Goal: Task Accomplishment & Management: Use online tool/utility

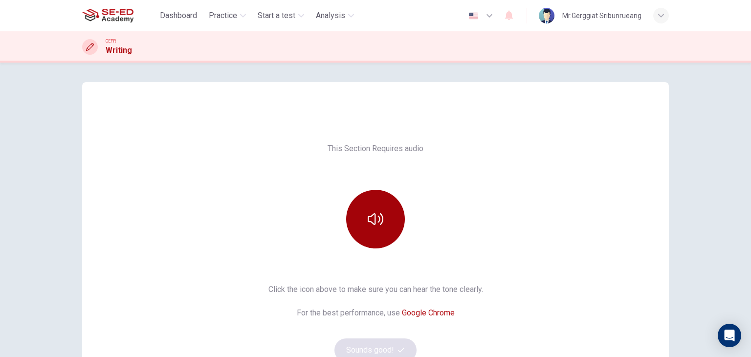
click at [361, 223] on button "button" at bounding box center [375, 219] width 59 height 59
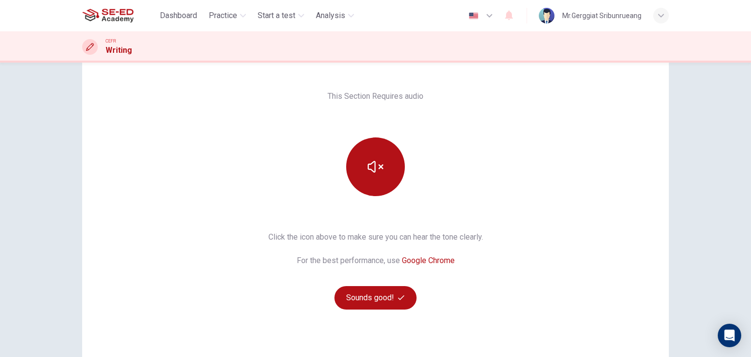
scroll to position [116, 0]
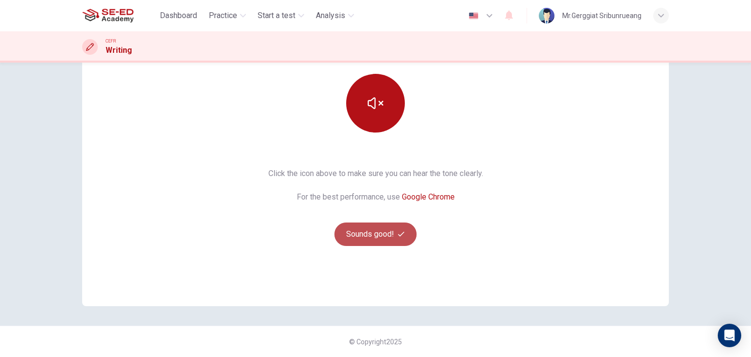
click at [379, 236] on button "Sounds good!" at bounding box center [375, 233] width 82 height 23
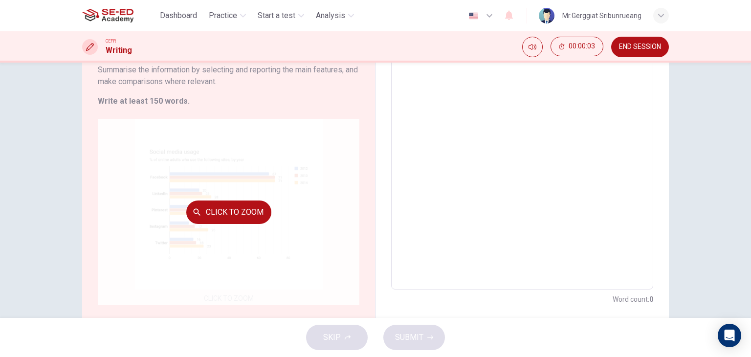
click at [244, 225] on div "Click to Zoom" at bounding box center [229, 212] width 262 height 186
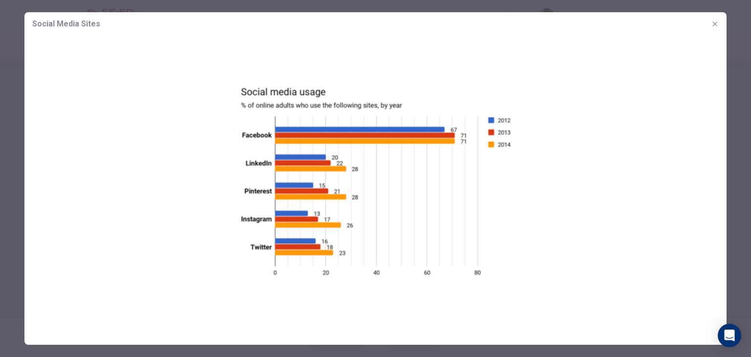
click at [395, 207] on img at bounding box center [375, 181] width 702 height 291
click at [583, 177] on img at bounding box center [375, 181] width 702 height 291
click at [714, 20] on button "button" at bounding box center [715, 24] width 16 height 16
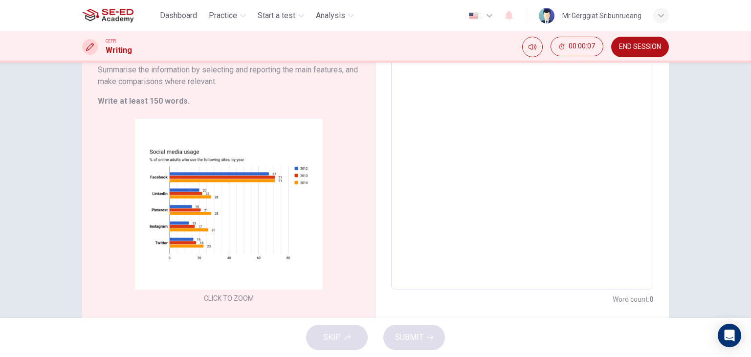
click at [501, 140] on textarea at bounding box center [522, 145] width 248 height 273
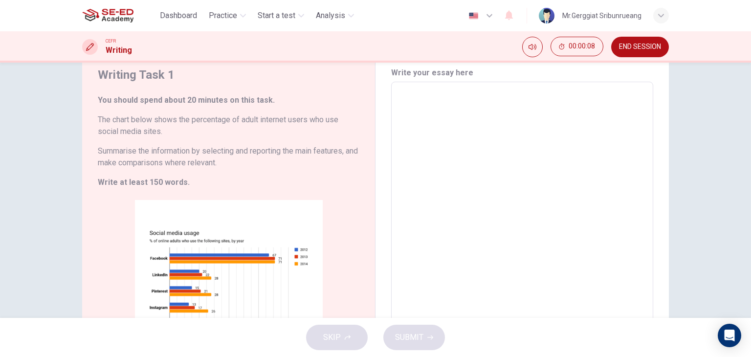
scroll to position [0, 0]
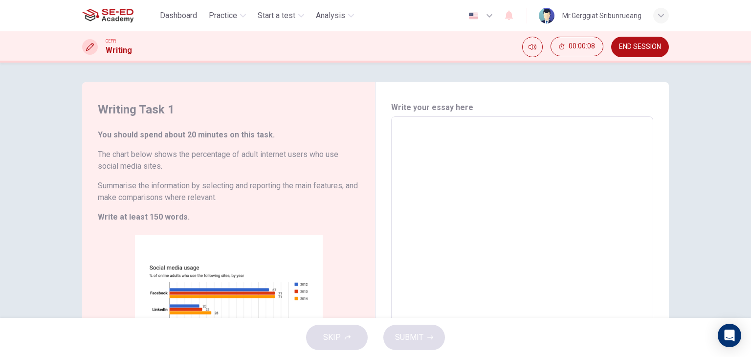
click at [412, 131] on textarea at bounding box center [522, 261] width 248 height 273
type textarea "ก"
type textarea "x"
type textarea "กด"
type textarea "x"
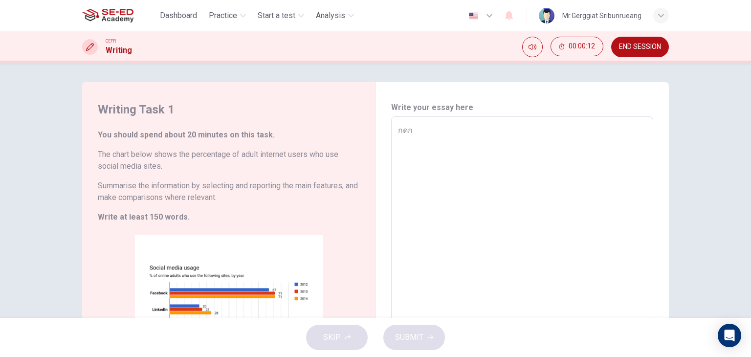
type textarea "กดกห"
type textarea "x"
type textarea "กดกหด"
type textarea "x"
type textarea "กดกหดก"
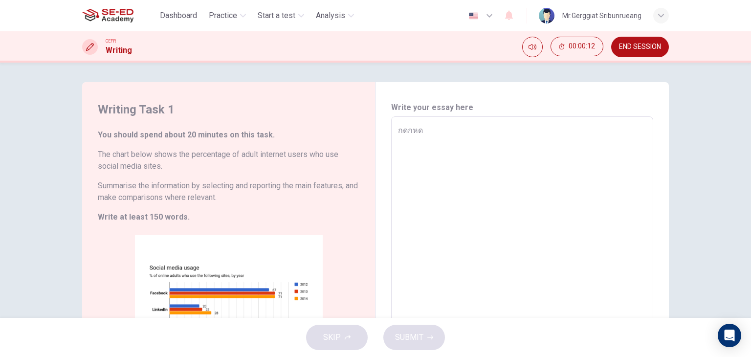
type textarea "x"
type textarea "กดกหดกห"
type textarea "x"
type textarea "กดกหดกหด"
type textarea "x"
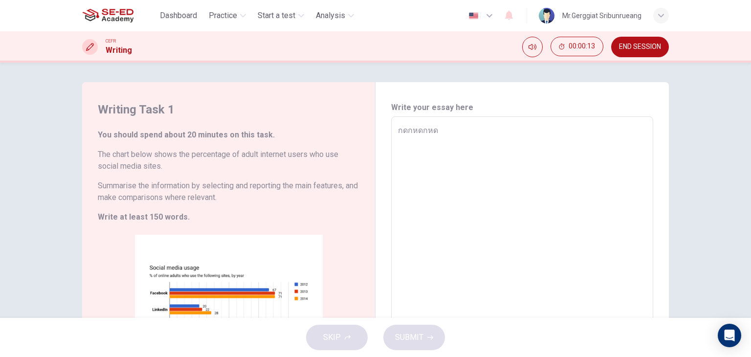
type textarea "กดกหดกห"
type textarea "x"
type textarea "กดกหดก"
type textarea "x"
type textarea "กดกหด"
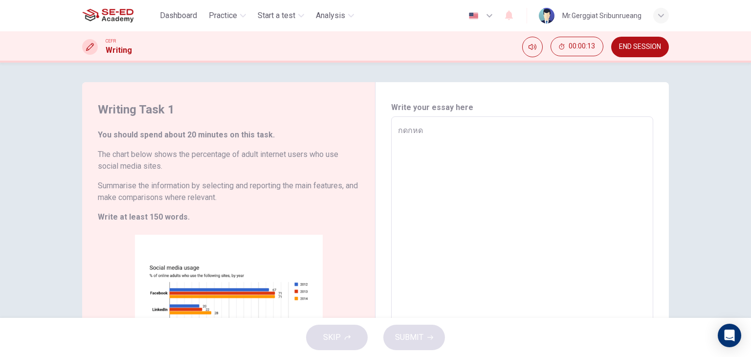
type textarea "x"
type textarea "กดกห"
type textarea "x"
type textarea "กดก"
type textarea "x"
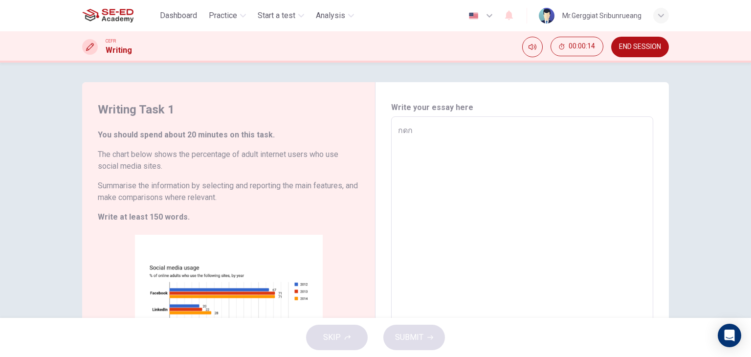
type textarea "กด"
type textarea "x"
type textarea "ก"
type textarea "x"
type textarea "ำ"
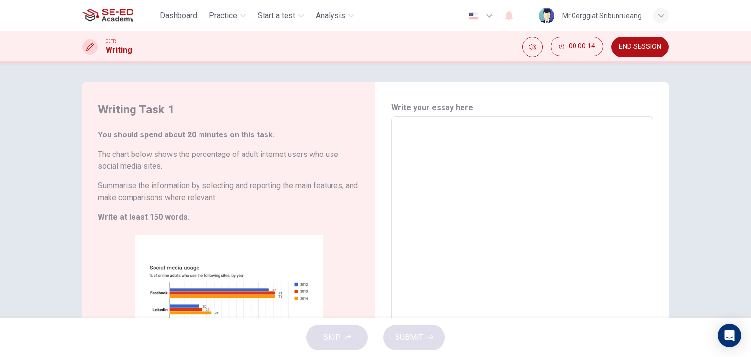
type textarea "x"
type textarea "ำด"
type textarea "x"
type textarea "ำ"
type textarea "x"
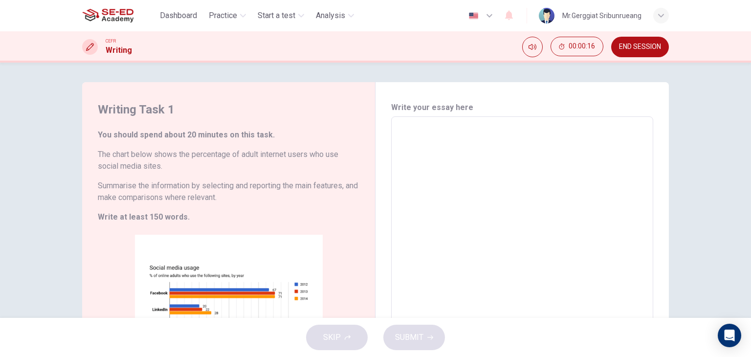
type textarea "l"
type textarea "x"
type textarea "ld"
type textarea "x"
type textarea "ldf"
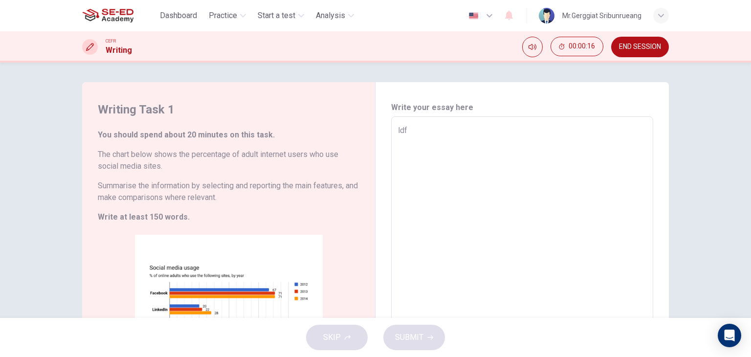
type textarea "x"
type textarea "ldfl"
type textarea "x"
type textarea "ldflk"
type textarea "x"
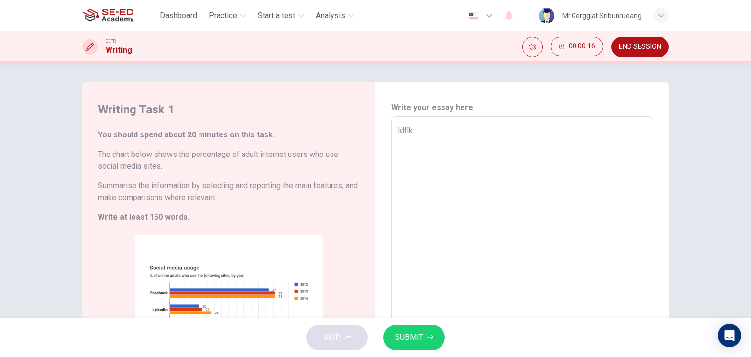
type textarea "ldflks"
type textarea "x"
type textarea "ldflksd"
type textarea "x"
type textarea "ldflksd"
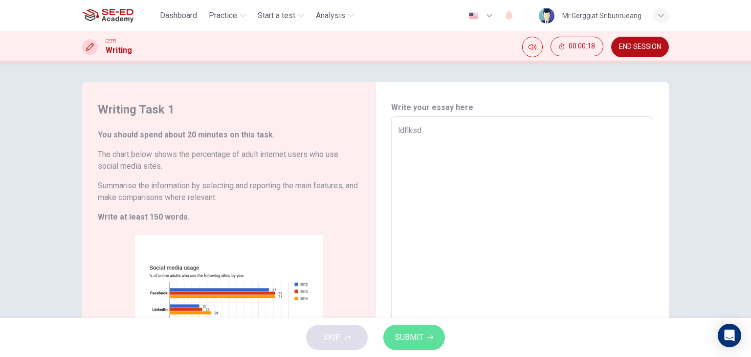
click at [416, 334] on span "SUBMIT" at bounding box center [409, 338] width 28 height 14
type textarea "x"
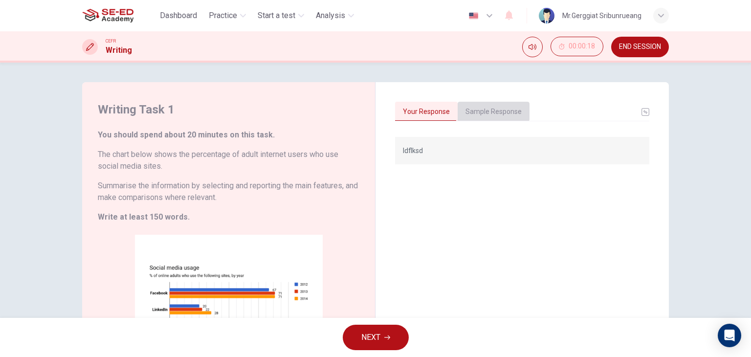
click at [483, 108] on button "Sample Response" at bounding box center [494, 112] width 72 height 21
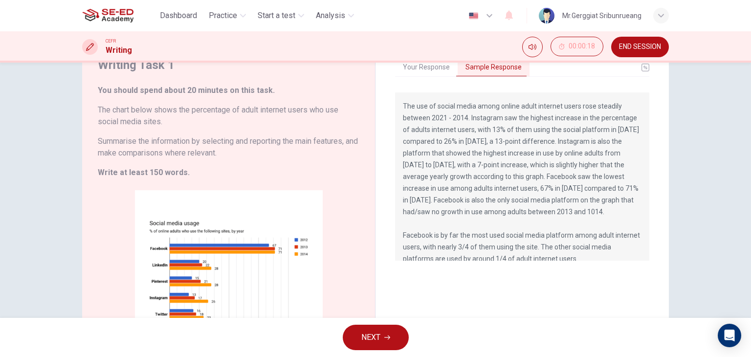
drag, startPoint x: 401, startPoint y: 105, endPoint x: 485, endPoint y: 145, distance: 92.7
click at [485, 145] on p "The use of social media among online adult internet users rose steadily between…" at bounding box center [522, 182] width 239 height 164
drag, startPoint x: 399, startPoint y: 104, endPoint x: 532, endPoint y: 159, distance: 143.8
click at [531, 155] on div "The use of social media among online adult internet users rose steadily between…" at bounding box center [522, 176] width 254 height 168
click at [522, 177] on p "The use of social media among online adult internet users rose steadily between…" at bounding box center [522, 182] width 239 height 164
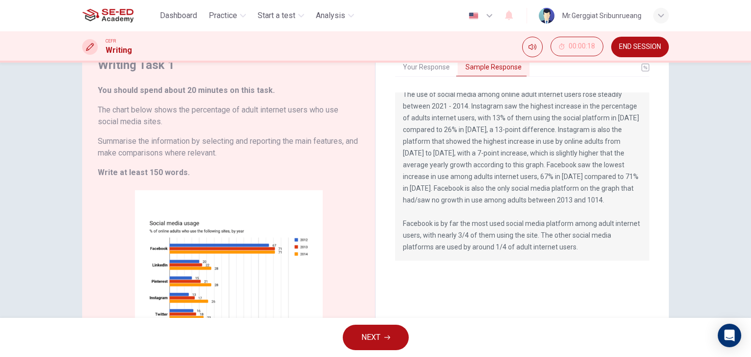
scroll to position [2, 0]
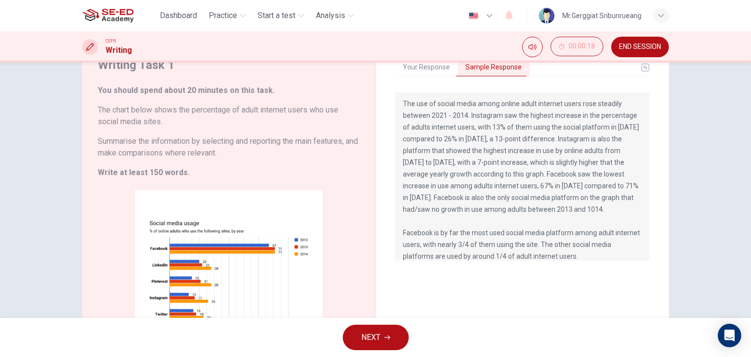
drag, startPoint x: 401, startPoint y: 105, endPoint x: 638, endPoint y: 89, distance: 237.2
click at [610, 240] on p "The use of social media among online adult internet users rose steadily between…" at bounding box center [522, 180] width 239 height 164
click at [487, 151] on p "The use of social media among online adult internet users rose steadily between…" at bounding box center [522, 182] width 239 height 164
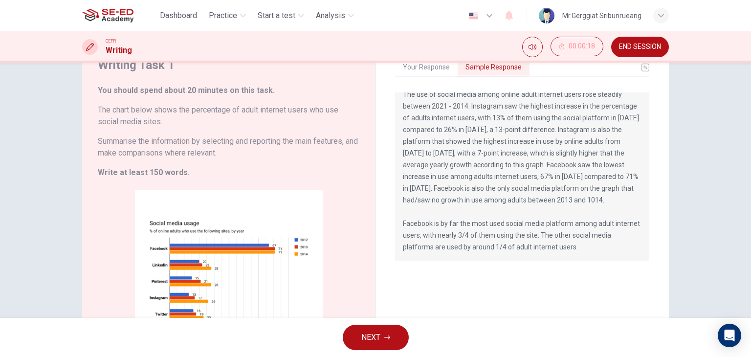
scroll to position [142, 0]
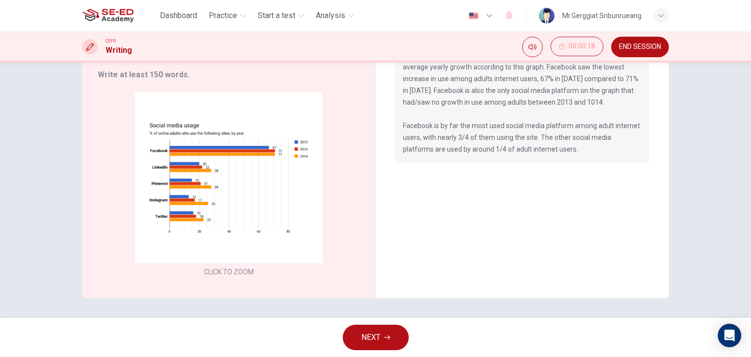
drag, startPoint x: 570, startPoint y: 152, endPoint x: 399, endPoint y: 108, distance: 176.2
click at [399, 108] on div "The use of social media among online adult internet users rose steadily between…" at bounding box center [522, 79] width 254 height 168
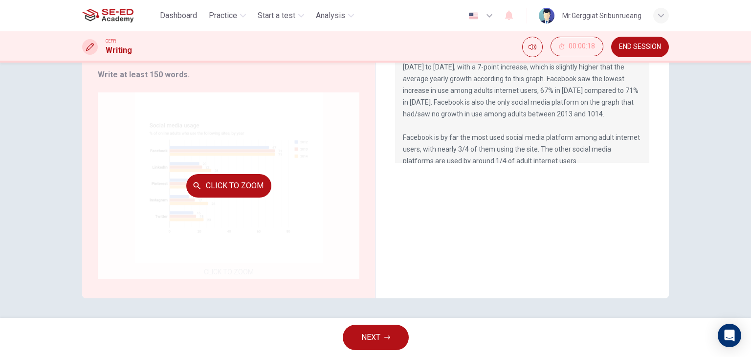
click at [246, 268] on div "Click to Zoom" at bounding box center [229, 185] width 262 height 186
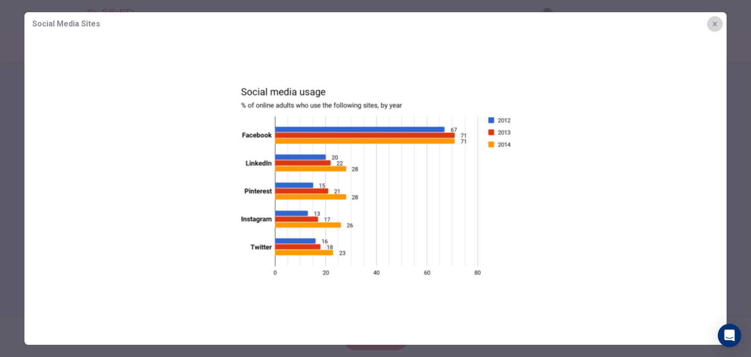
click at [715, 22] on icon "button" at bounding box center [715, 24] width 8 height 8
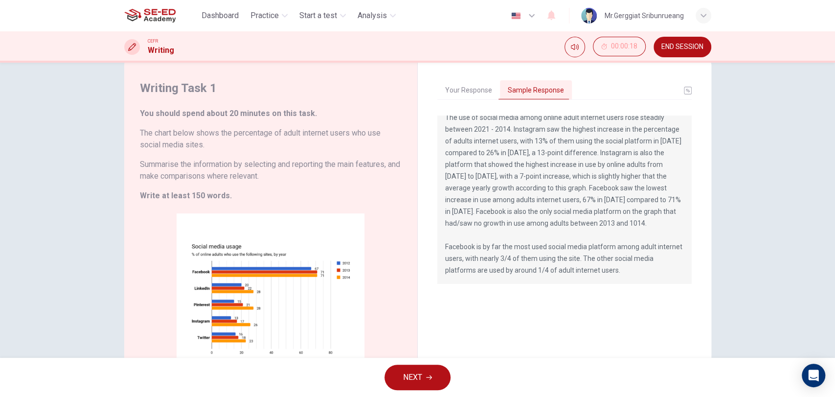
scroll to position [43, 0]
click at [751, 356] on icon "Open Intercom Messenger" at bounding box center [812, 375] width 11 height 13
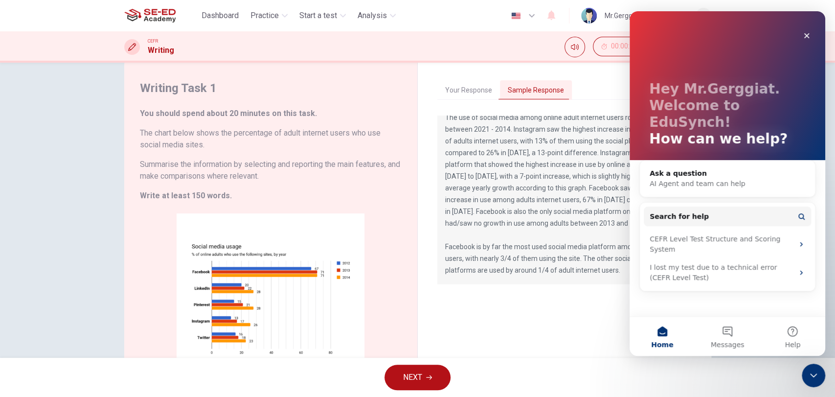
scroll to position [0, 0]
click at [751, 34] on icon "Close" at bounding box center [806, 36] width 8 height 8
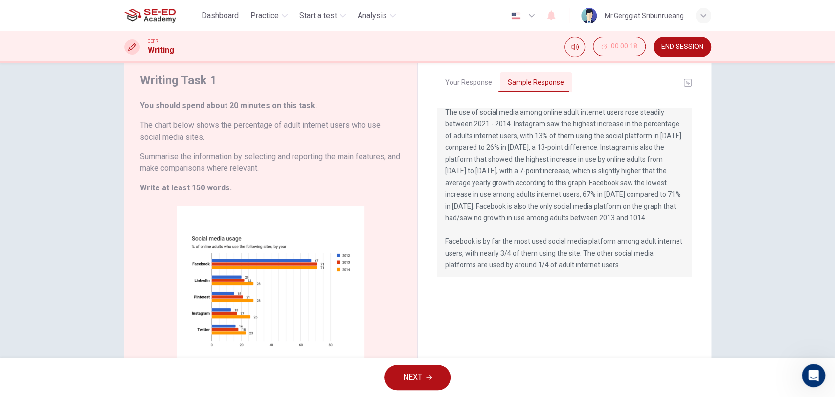
scroll to position [12, 0]
click at [751, 236] on div "Writing Task 1 You should spend about 20 minutes on this task. The chart below …" at bounding box center [417, 210] width 835 height 295
click at [751, 271] on div "Writing Task 1 You should spend about 20 minutes on this task. The chart below …" at bounding box center [417, 210] width 835 height 295
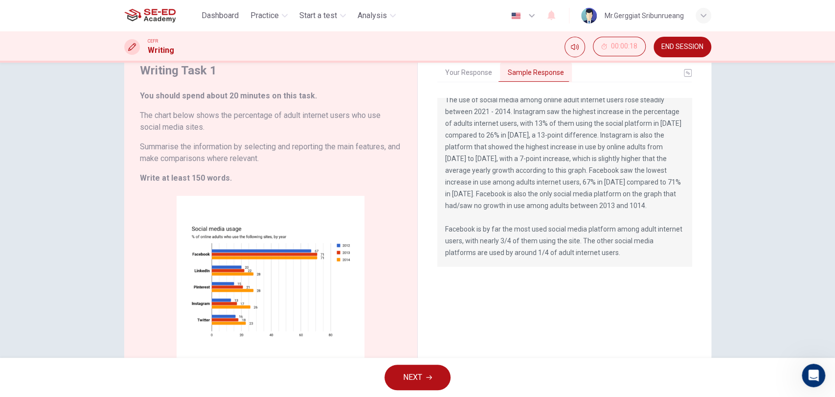
scroll to position [0, 0]
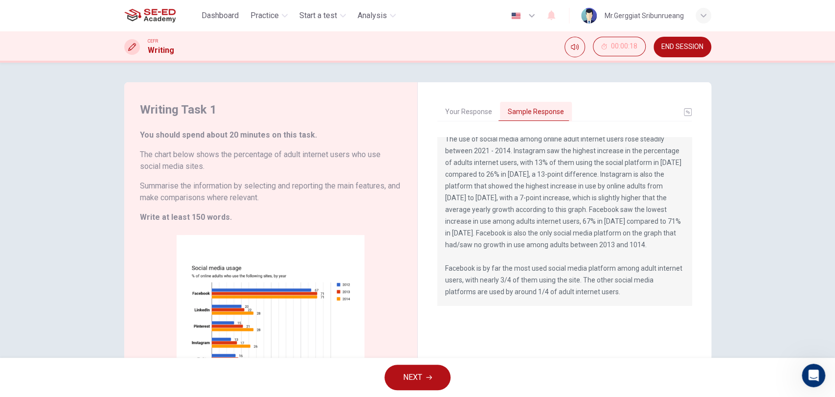
click at [528, 117] on button "Sample Response" at bounding box center [536, 112] width 72 height 21
click at [448, 115] on button "Your Response" at bounding box center [468, 112] width 63 height 21
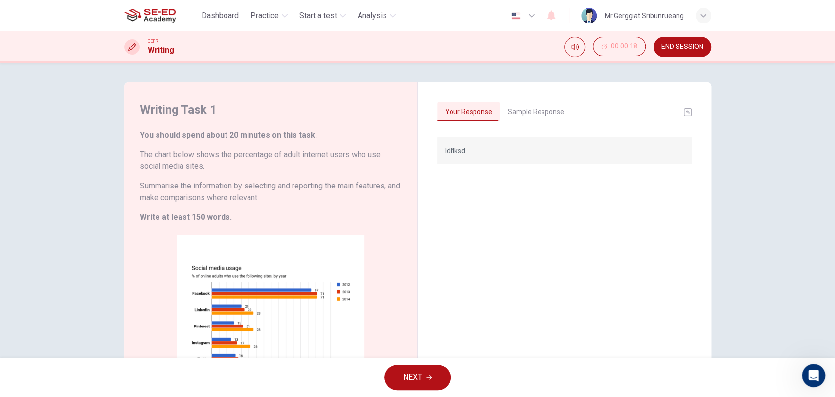
click at [517, 109] on button "Sample Response" at bounding box center [536, 112] width 72 height 21
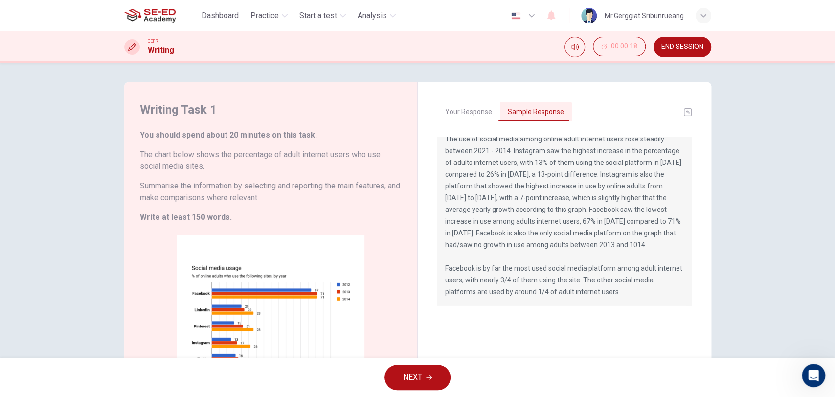
scroll to position [103, 0]
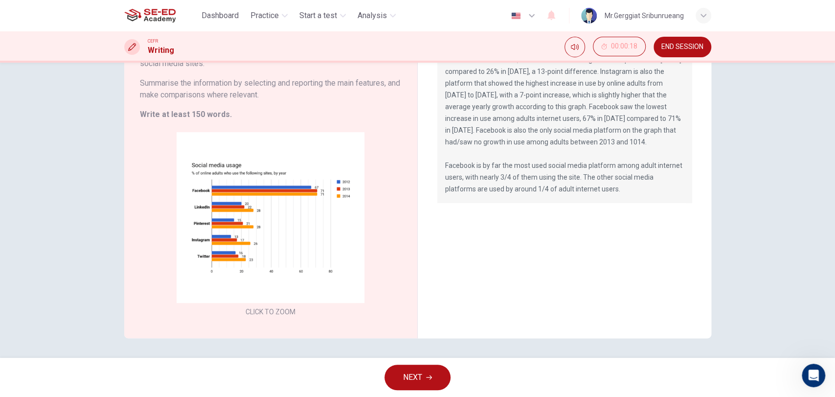
click at [425, 356] on button "NEXT" at bounding box center [417, 376] width 66 height 25
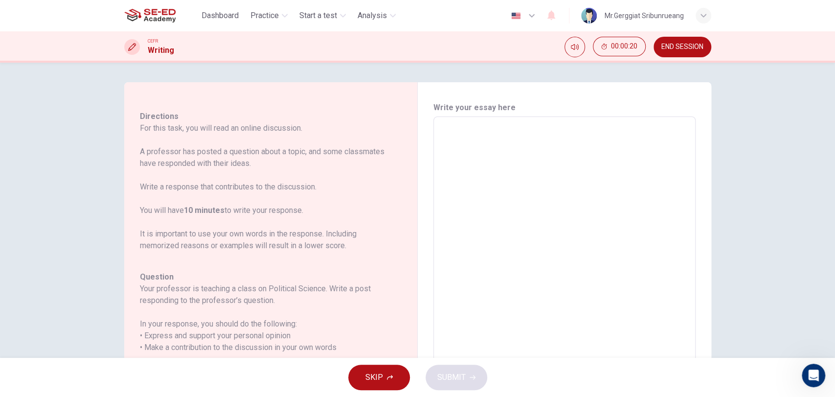
scroll to position [0, 0]
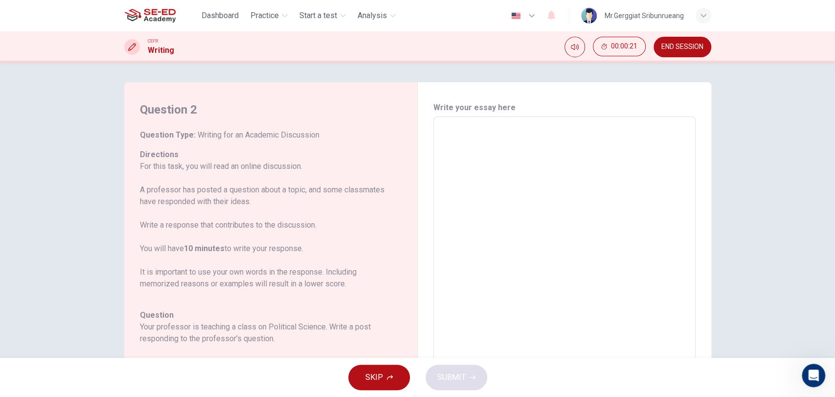
drag, startPoint x: 136, startPoint y: 111, endPoint x: 263, endPoint y: 197, distance: 153.1
click at [263, 197] on div "Question 2 Question Type : Writing for an Academic Discussion Directions For th…" at bounding box center [270, 280] width 293 height 396
drag, startPoint x: 137, startPoint y: 108, endPoint x: 182, endPoint y: 136, distance: 53.3
click at [182, 135] on div "Question 2 Question Type : Writing for an Academic Discussion Directions For th…" at bounding box center [274, 280] width 269 height 357
drag, startPoint x: 139, startPoint y: 112, endPoint x: 252, endPoint y: 223, distance: 158.4
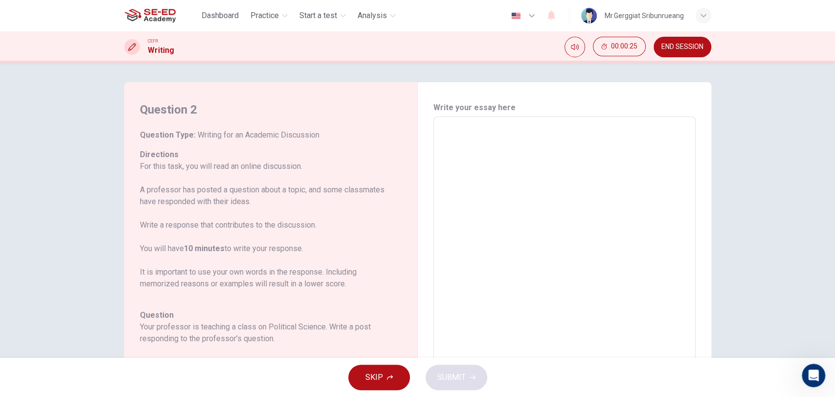
click at [238, 186] on div "Question 2 Question Type : Writing for an Academic Discussion Directions For th…" at bounding box center [274, 280] width 269 height 357
click at [489, 150] on textarea at bounding box center [564, 280] width 248 height 311
click at [751, 311] on div "Question 2 Question Type : Writing for an Academic Discussion Directions For th…" at bounding box center [417, 210] width 835 height 295
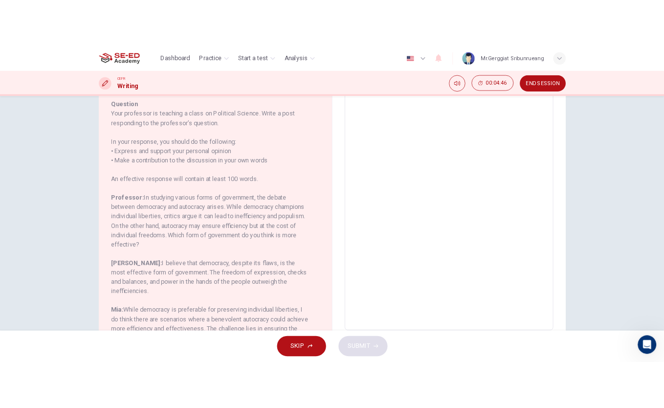
scroll to position [140, 0]
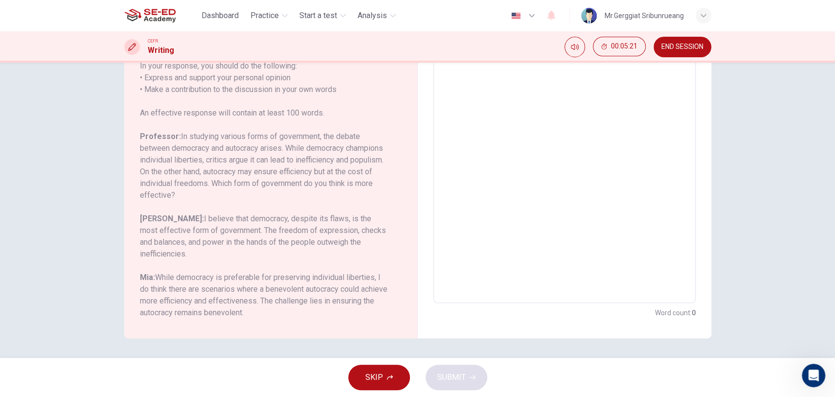
click at [218, 186] on h6 "Professor: In studying various forms of government, the debate between democrac…" at bounding box center [265, 166] width 250 height 70
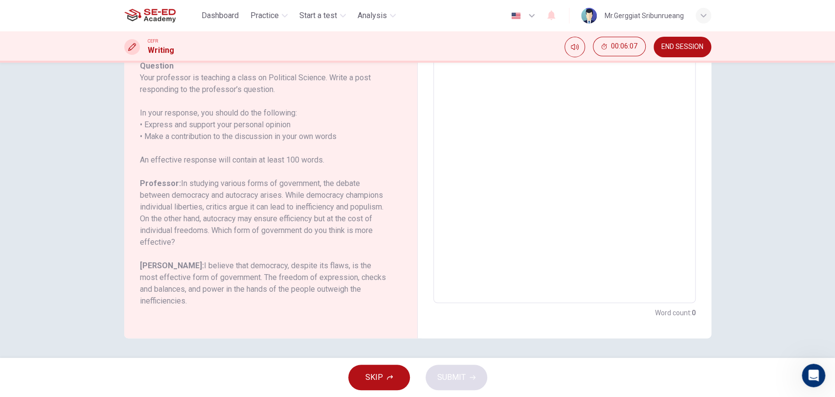
scroll to position [155, 0]
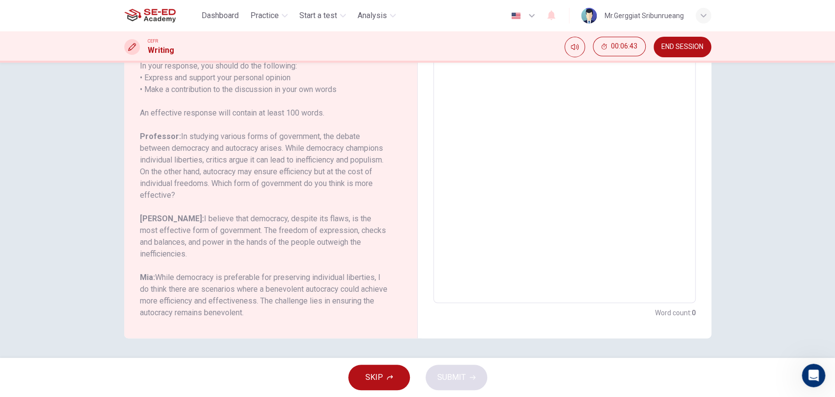
click at [255, 246] on h6 "[PERSON_NAME]: I believe that democracy, despite its flaws, is the most effecti…" at bounding box center [265, 236] width 250 height 47
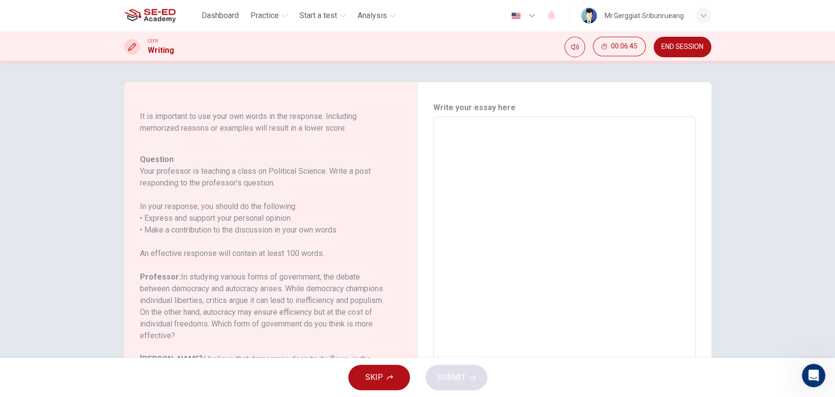
click at [513, 134] on textarea at bounding box center [564, 280] width 248 height 311
type textarea "1"
type textarea "x"
type textarea "12"
type textarea "x"
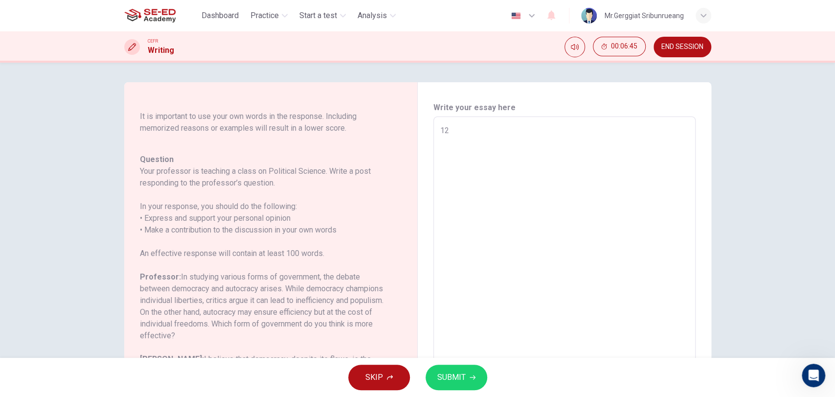
type textarea "123"
type textarea "x"
type textarea "123"
click at [453, 356] on span "SUBMIT" at bounding box center [451, 377] width 28 height 14
type textarea "x"
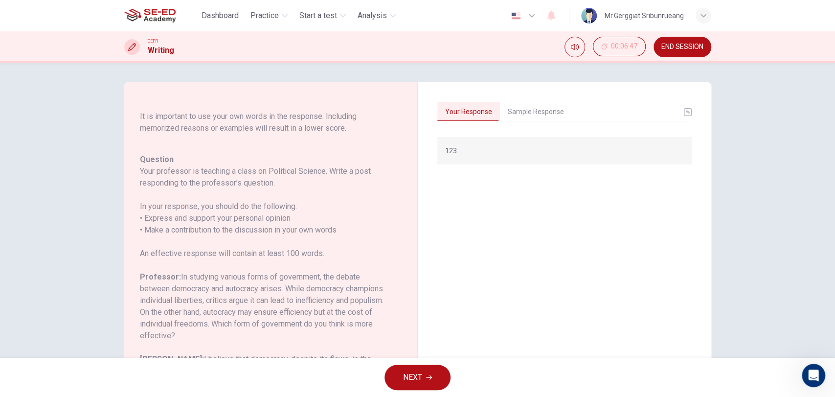
click at [548, 109] on button "Sample Response" at bounding box center [536, 112] width 72 height 21
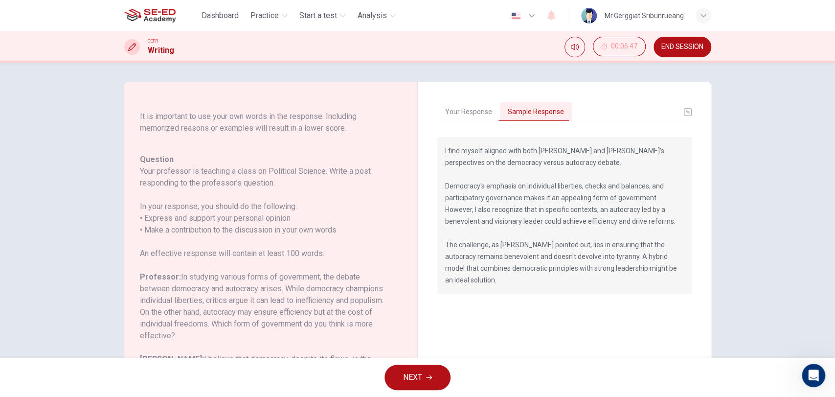
drag, startPoint x: 614, startPoint y: 221, endPoint x: 629, endPoint y: 288, distance: 69.1
click at [629, 288] on div "I find myself aligned with both [PERSON_NAME] and [PERSON_NAME]'s perspectives …" at bounding box center [564, 292] width 254 height 310
click at [664, 268] on p "I find myself aligned with both [PERSON_NAME] and [PERSON_NAME]'s perspectives …" at bounding box center [564, 215] width 239 height 141
drag, startPoint x: 657, startPoint y: 270, endPoint x: 429, endPoint y: 154, distance: 256.5
click at [429, 154] on div "Your Response Sample Response 123 I find myself aligned with both [PERSON_NAME]…" at bounding box center [564, 280] width 293 height 396
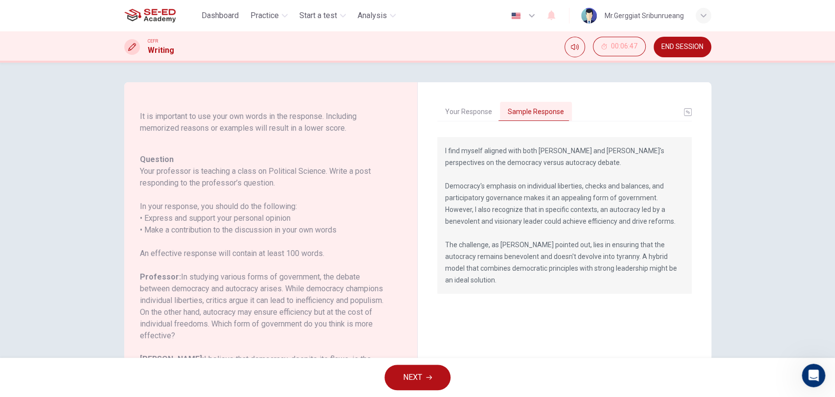
click at [751, 228] on div "Question 2 Question Type : Writing for an Academic Discussion Directions For th…" at bounding box center [417, 210] width 835 height 295
click at [335, 237] on div "Question Your professor is teaching a class on Political Science. Write a post …" at bounding box center [265, 306] width 250 height 305
click at [403, 356] on span "NEXT" at bounding box center [412, 377] width 19 height 14
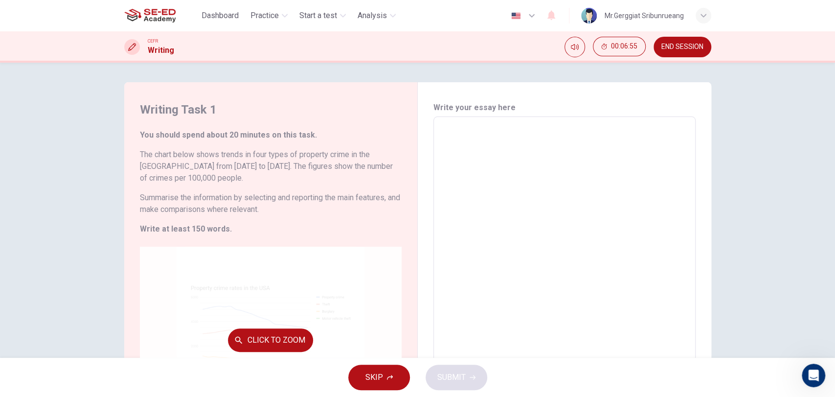
click at [261, 333] on button "Click to Zoom" at bounding box center [270, 339] width 85 height 23
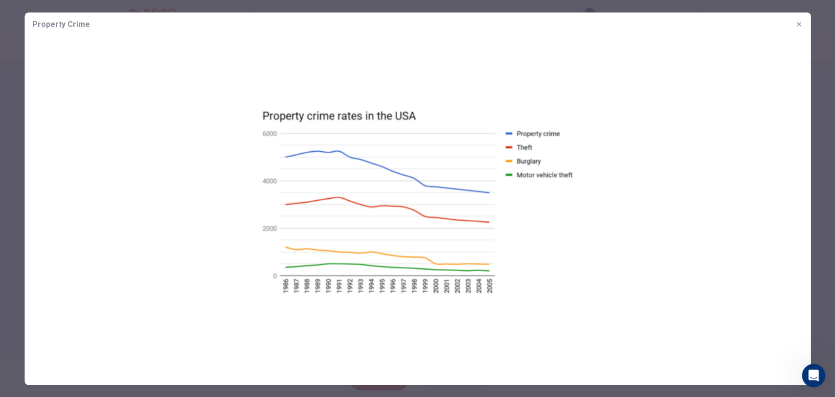
click at [751, 21] on icon "button" at bounding box center [799, 24] width 8 height 8
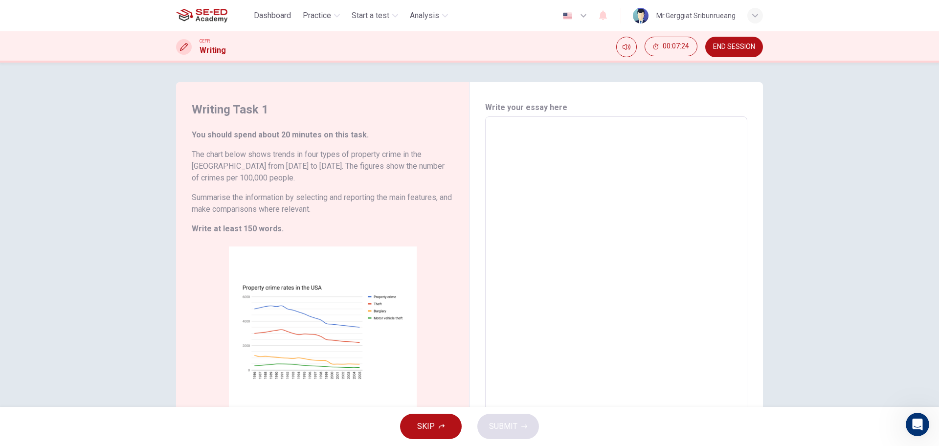
click at [578, 211] on textarea at bounding box center [616, 267] width 248 height 285
type textarea "1"
type textarea "x"
type textarea "12"
type textarea "x"
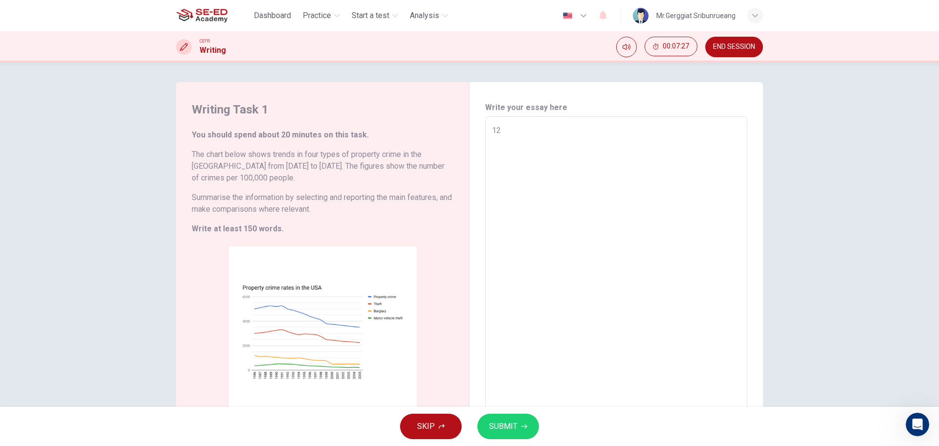
type textarea "12"
click at [497, 356] on button "SUBMIT" at bounding box center [508, 426] width 62 height 25
type textarea "x"
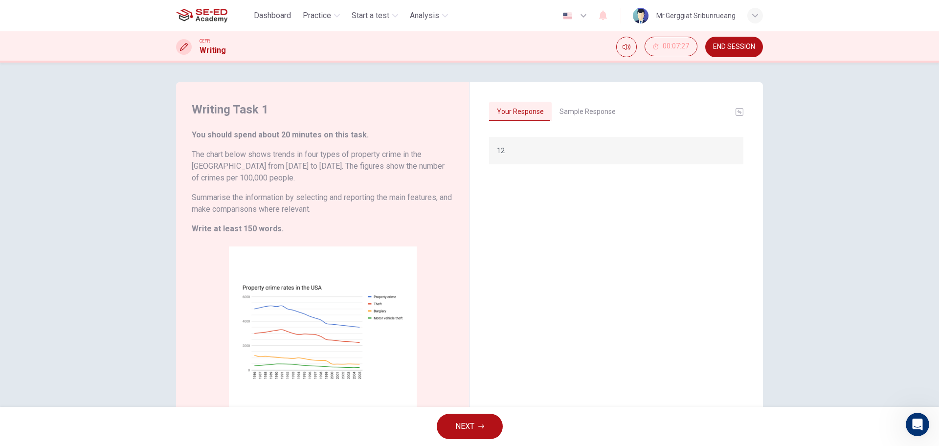
click at [575, 115] on button "Sample Response" at bounding box center [588, 112] width 72 height 21
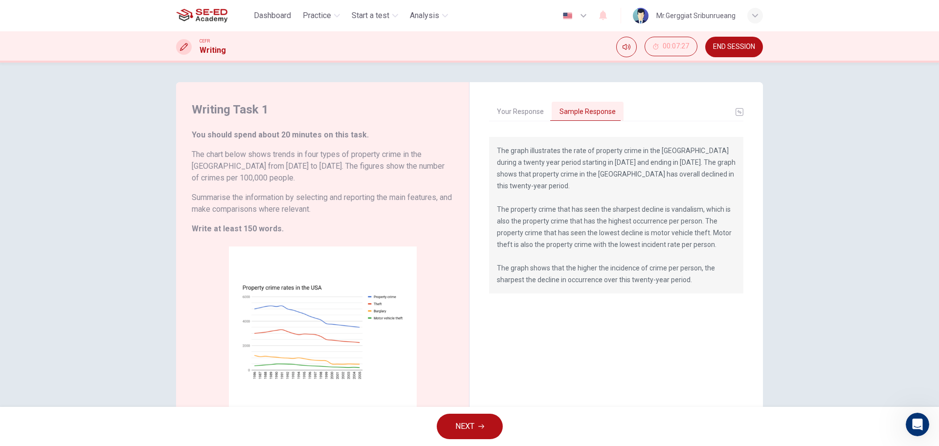
drag, startPoint x: 498, startPoint y: 153, endPoint x: 684, endPoint y: 272, distance: 220.1
click at [684, 272] on div "The graph illustrates the rate of property crime in the [GEOGRAPHIC_DATA] durin…" at bounding box center [616, 215] width 254 height 156
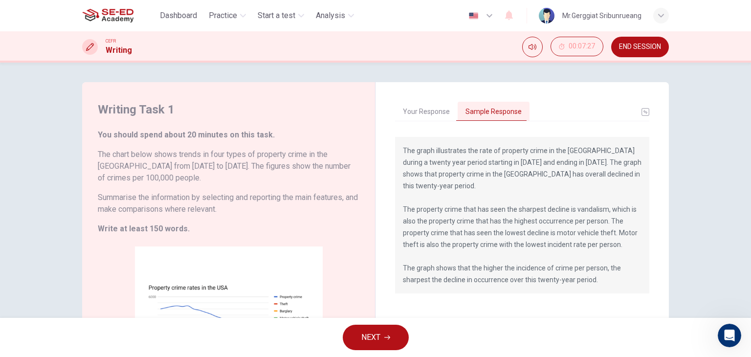
click at [688, 183] on div "Writing Task 1 You should spend about 20 minutes on this task. The chart below …" at bounding box center [375, 190] width 751 height 255
drag, startPoint x: 587, startPoint y: 156, endPoint x: 608, endPoint y: 225, distance: 71.6
click at [608, 225] on p "The graph illustrates the rate of property crime in the [GEOGRAPHIC_DATA] durin…" at bounding box center [522, 215] width 239 height 141
click at [645, 110] on icon "basic tabs example" at bounding box center [646, 112] width 8 height 8
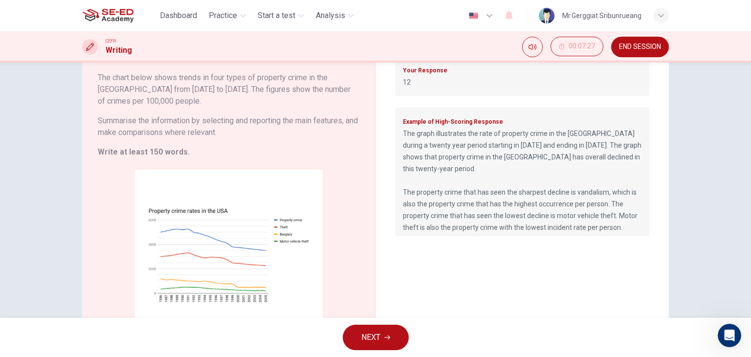
scroll to position [7, 0]
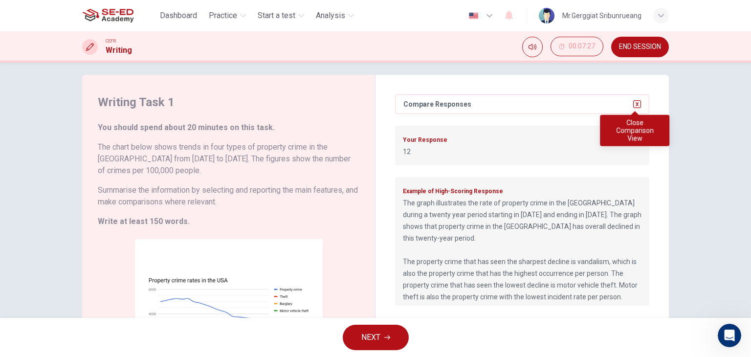
click at [634, 103] on icon "button" at bounding box center [637, 104] width 8 height 8
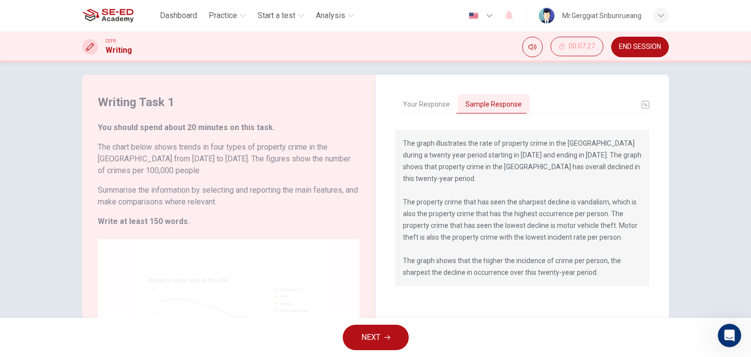
scroll to position [56, 0]
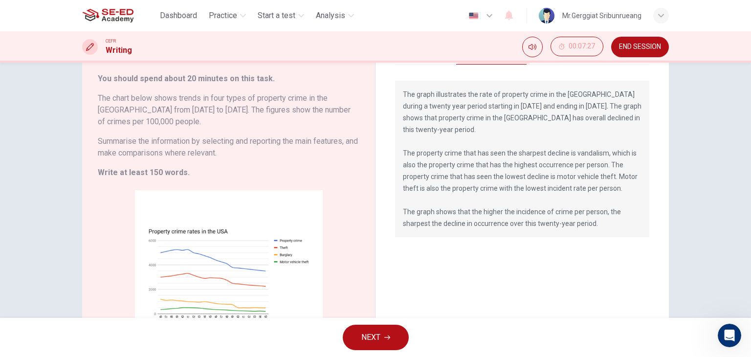
drag, startPoint x: 169, startPoint y: 171, endPoint x: 129, endPoint y: 185, distance: 42.7
click at [106, 171] on strong "Write at least 150 words." at bounding box center [144, 172] width 92 height 9
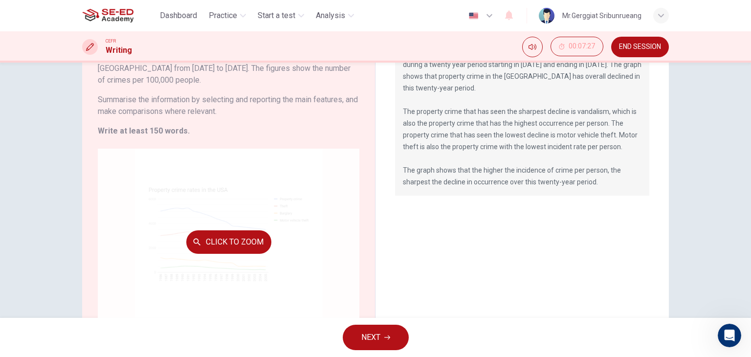
scroll to position [0, 0]
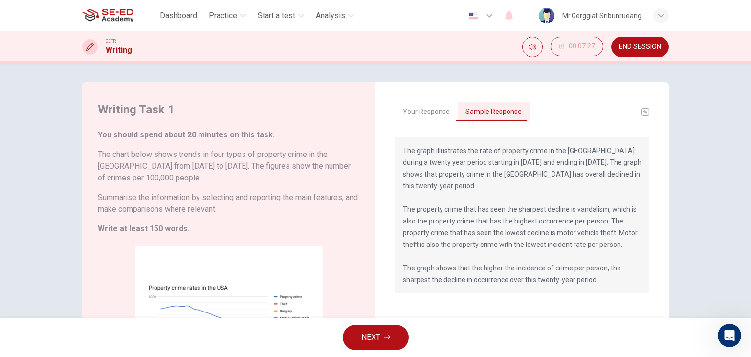
drag, startPoint x: 175, startPoint y: 139, endPoint x: 246, endPoint y: 132, distance: 71.8
click at [246, 132] on h6 "You should spend about 20 minutes on this task." at bounding box center [229, 135] width 262 height 12
click at [386, 341] on button "NEXT" at bounding box center [376, 337] width 66 height 25
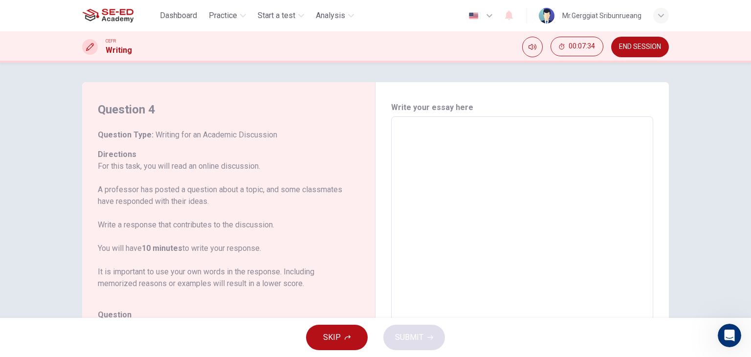
drag, startPoint x: 97, startPoint y: 111, endPoint x: 219, endPoint y: 181, distance: 140.5
click at [211, 178] on div "Question 4 Question Type : Writing for an Academic Discussion Directions For th…" at bounding box center [232, 280] width 269 height 357
click at [128, 278] on p "For this task, you will read an online discussion. A professor has posted a que…" at bounding box center [223, 224] width 250 height 129
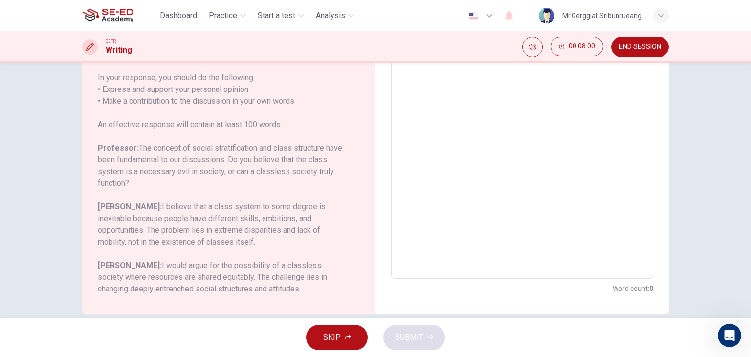
scroll to position [180, 0]
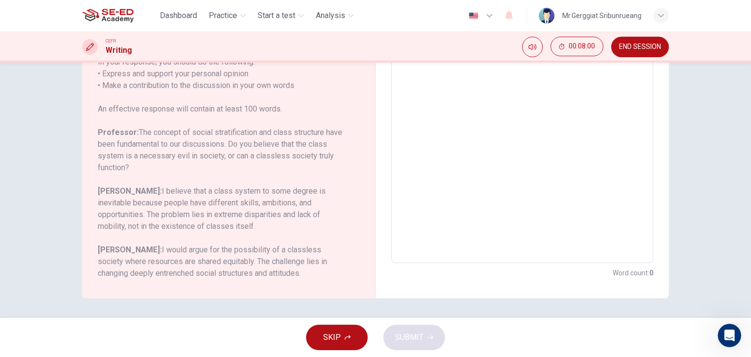
click at [101, 270] on h6 "[PERSON_NAME]: I would argue for the possibility of a classless society where r…" at bounding box center [223, 261] width 250 height 35
click at [155, 196] on h6 "[PERSON_NAME]: I believe that a class system to some degree is inevitable becau…" at bounding box center [223, 208] width 250 height 47
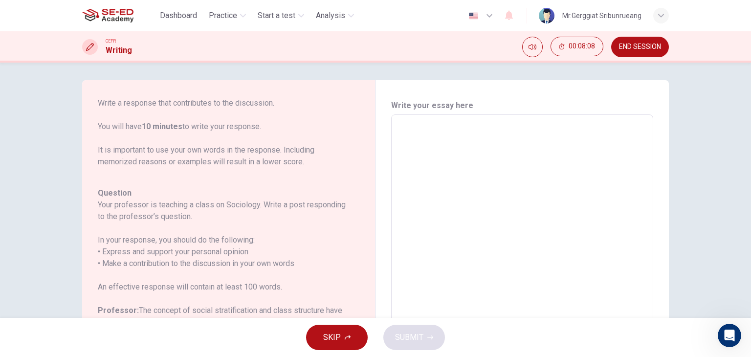
scroll to position [0, 0]
click at [425, 120] on div "x ​" at bounding box center [522, 279] width 262 height 327
click at [425, 121] on div "x ​" at bounding box center [522, 279] width 262 height 327
type textarea "1"
type textarea "x"
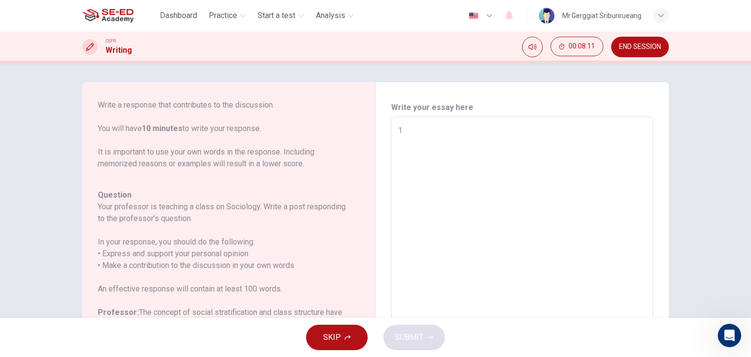
type textarea "12"
type textarea "x"
type textarea "125"
type textarea "x"
type textarea "1254"
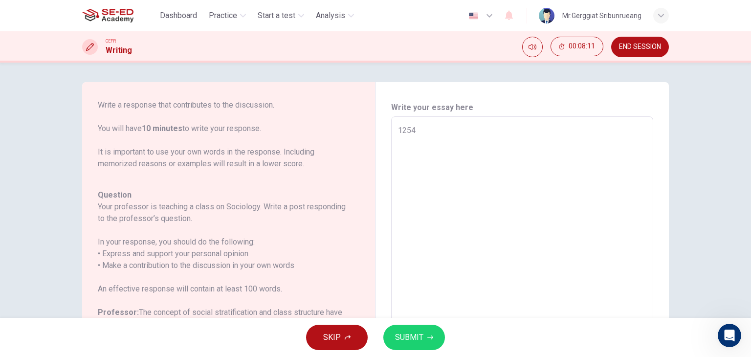
type textarea "x"
type textarea "12545"
type textarea "x"
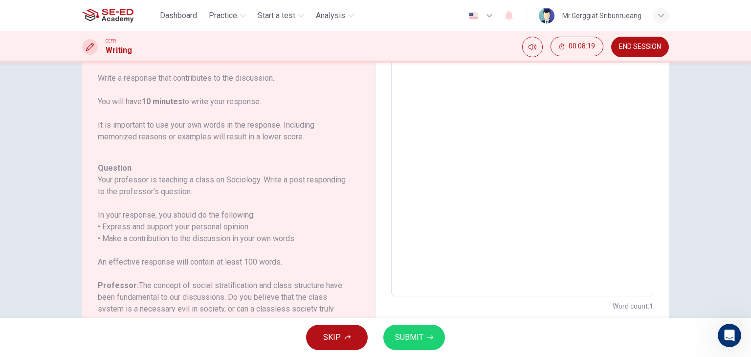
type textarea "12545"
click at [422, 340] on span "SUBMIT" at bounding box center [409, 338] width 28 height 14
type textarea "x"
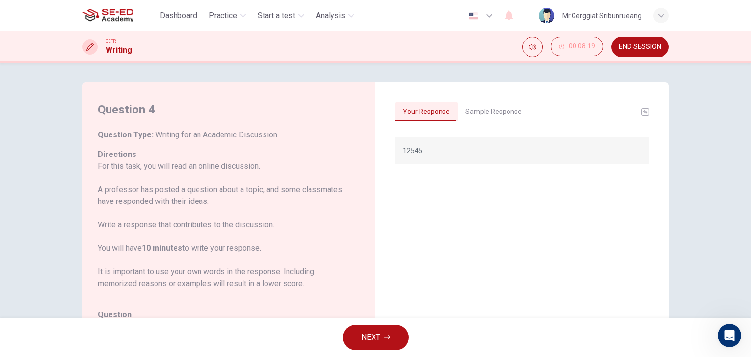
click at [488, 114] on button "Sample Response" at bounding box center [494, 112] width 72 height 21
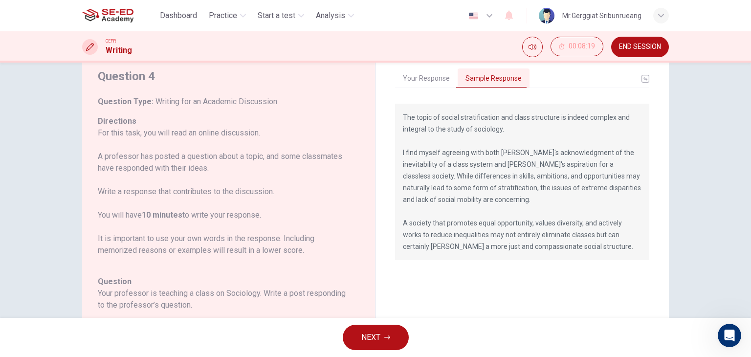
scroll to position [49, 0]
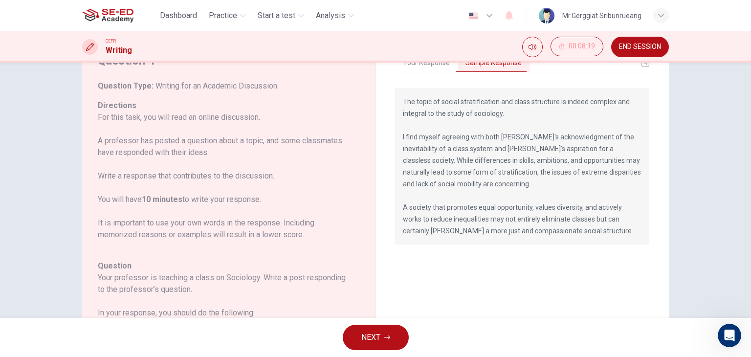
click at [211, 160] on p "For this task, you will read an online discussion. A professor has posted a que…" at bounding box center [223, 175] width 250 height 129
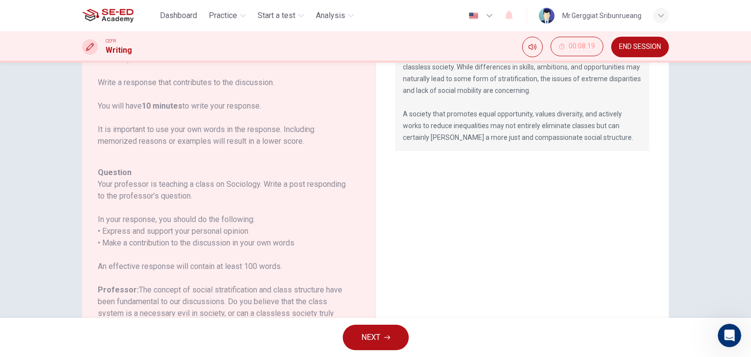
scroll to position [82, 0]
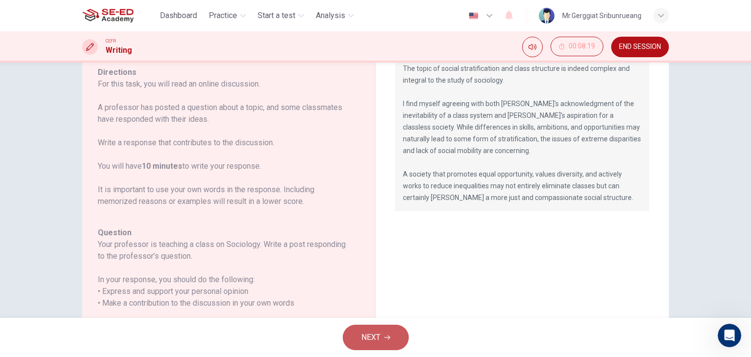
click at [375, 339] on span "NEXT" at bounding box center [370, 338] width 19 height 14
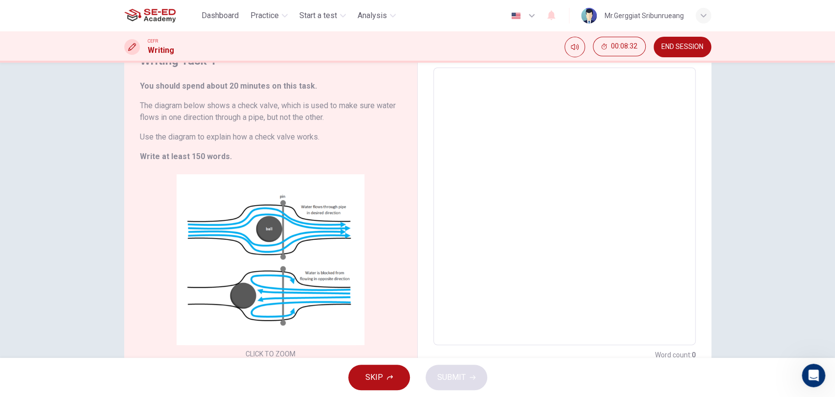
scroll to position [27, 0]
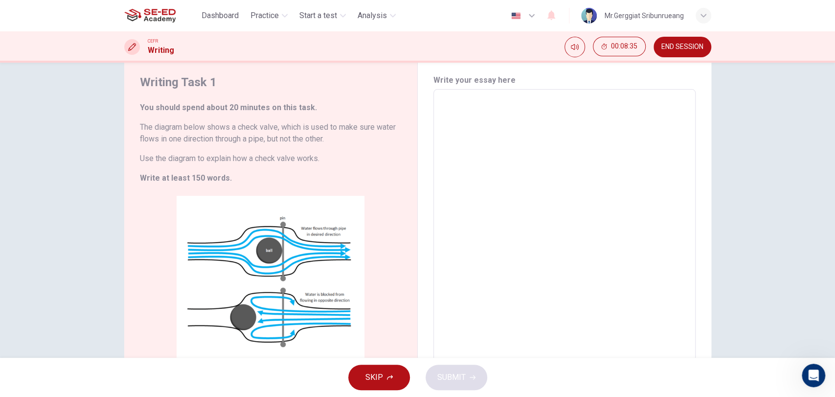
click at [751, 356] on div "SKIP SUBMIT" at bounding box center [417, 376] width 835 height 39
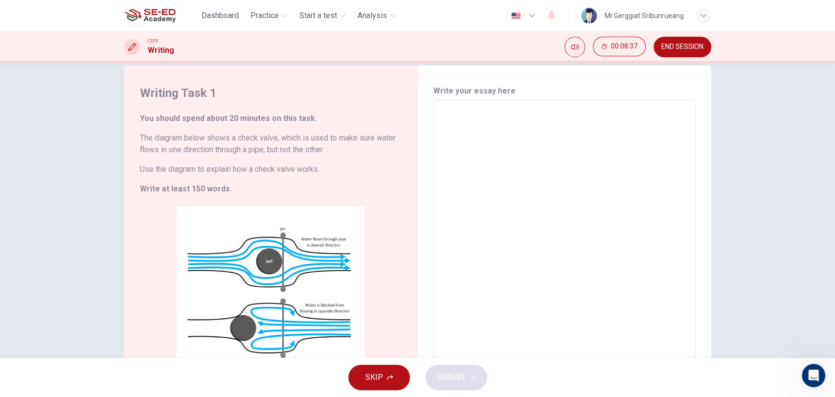
scroll to position [0, 0]
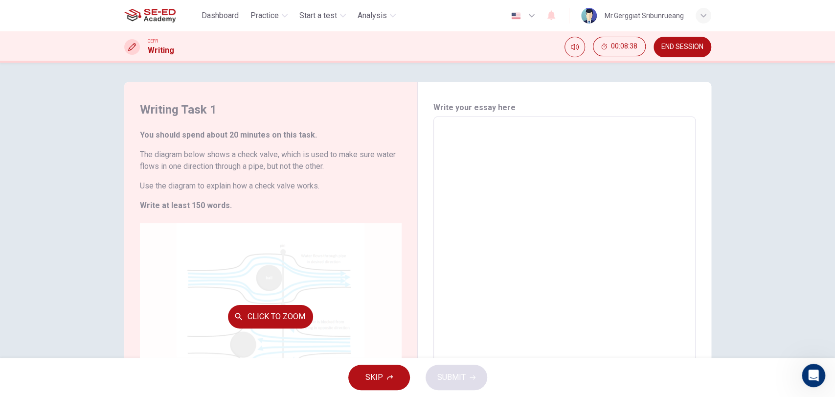
click at [274, 273] on div "Click to Zoom" at bounding box center [271, 316] width 262 height 186
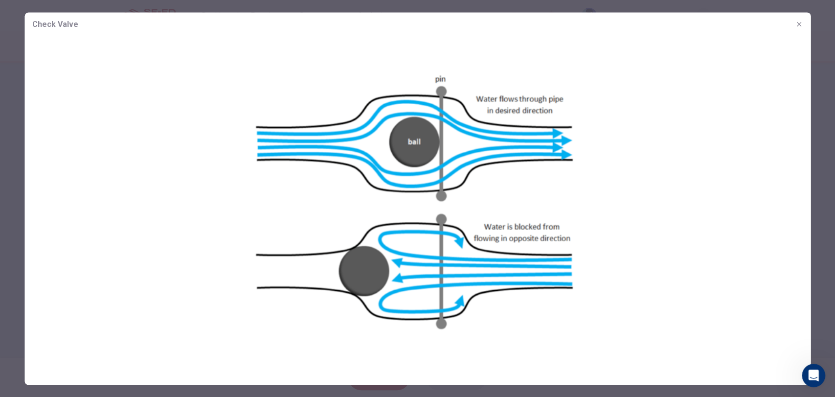
click at [164, 105] on img at bounding box center [417, 201] width 786 height 331
click at [13, 146] on div at bounding box center [417, 198] width 835 height 397
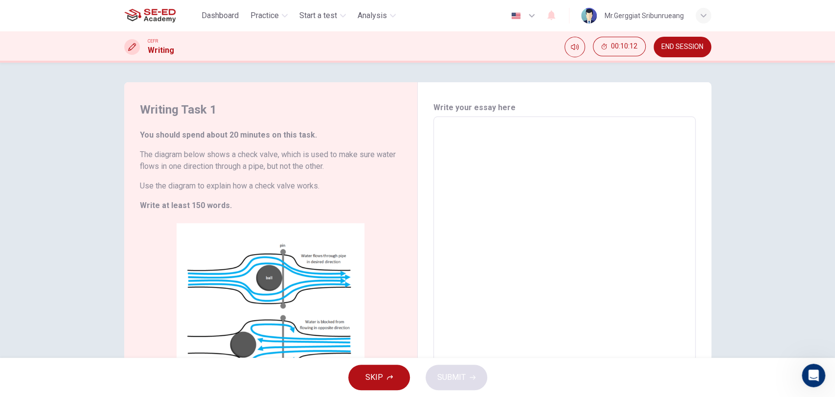
click at [202, 162] on h6 "The diagram below shows a check valve, which is used to make sure water flows i…" at bounding box center [271, 160] width 262 height 23
click at [506, 207] on textarea at bounding box center [564, 255] width 248 height 261
type textarea "ก"
type textarea "x"
type textarea "กด"
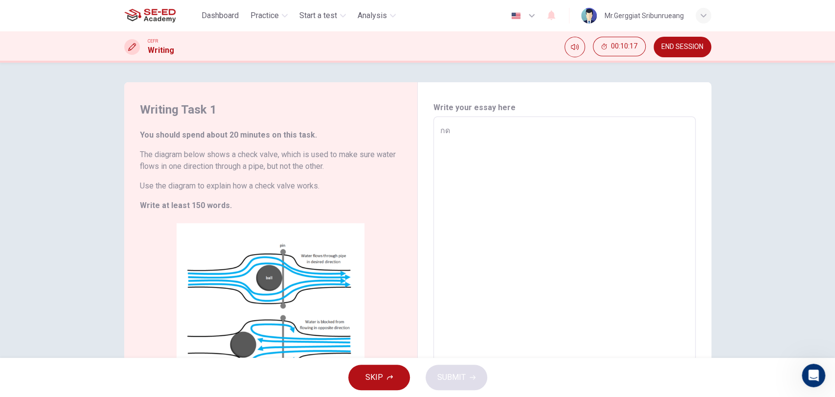
type textarea "x"
type textarea "กดห"
type textarea "x"
type textarea "กด"
type textarea "x"
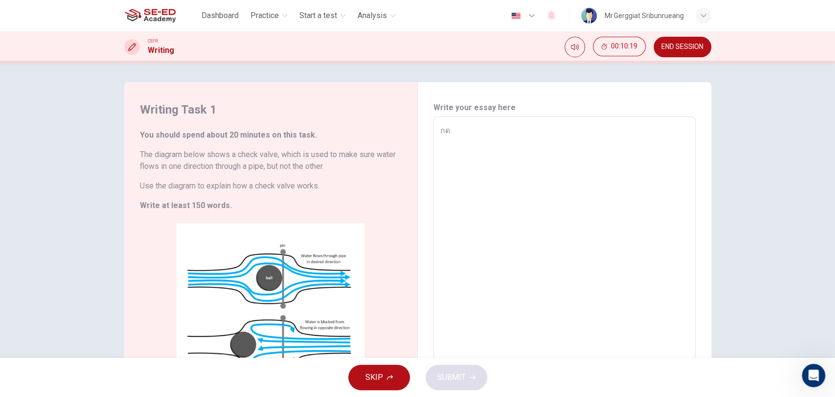
type textarea "ก"
type textarea "x"
type textarea "5"
type textarea "x"
type textarea "56"
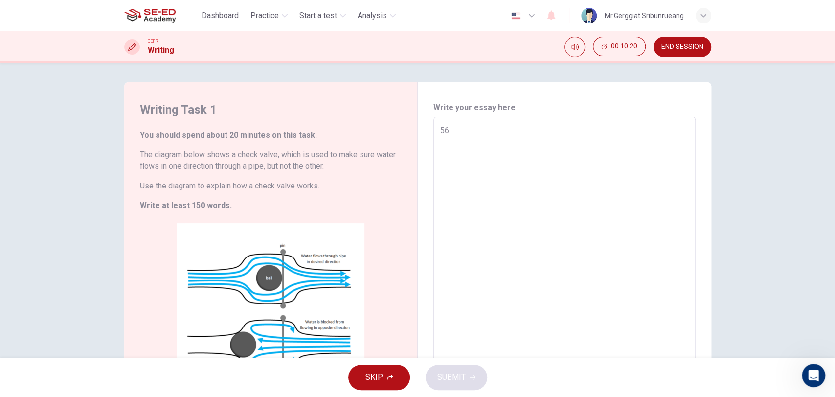
type textarea "x"
type textarea "56"
click at [466, 356] on button "SUBMIT" at bounding box center [456, 376] width 62 height 25
type textarea "x"
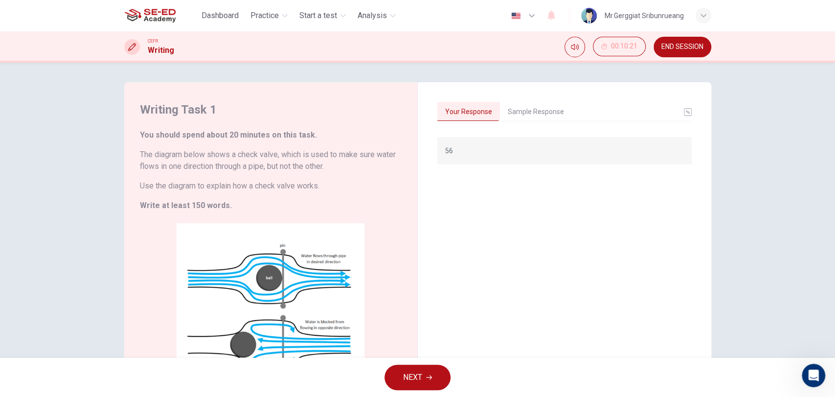
click at [534, 110] on button "Sample Response" at bounding box center [536, 112] width 72 height 21
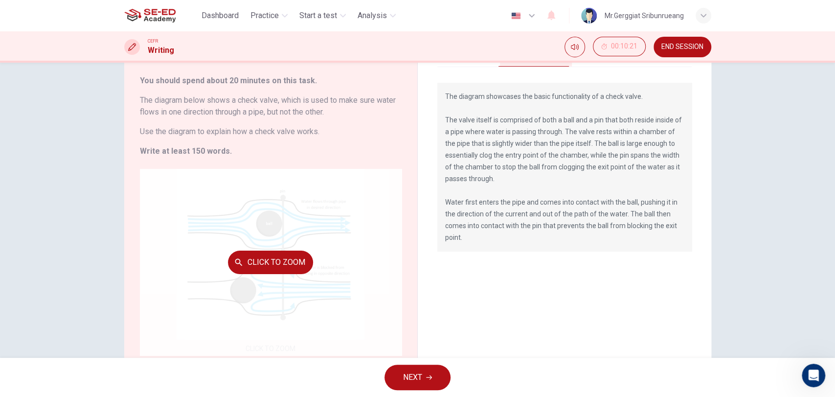
click at [212, 208] on div "Click to Zoom" at bounding box center [271, 262] width 262 height 186
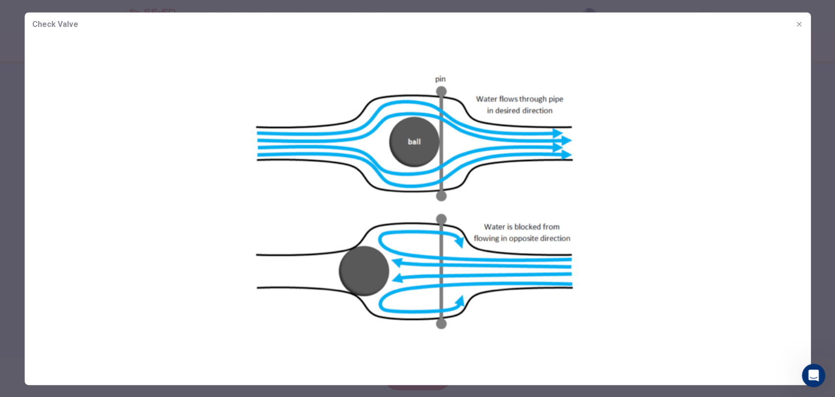
click at [692, 231] on img at bounding box center [417, 201] width 786 height 331
click at [751, 180] on div at bounding box center [417, 198] width 835 height 397
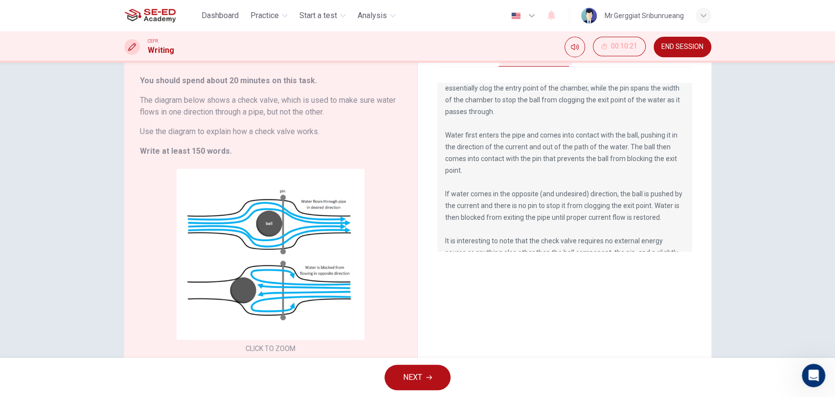
scroll to position [106, 0]
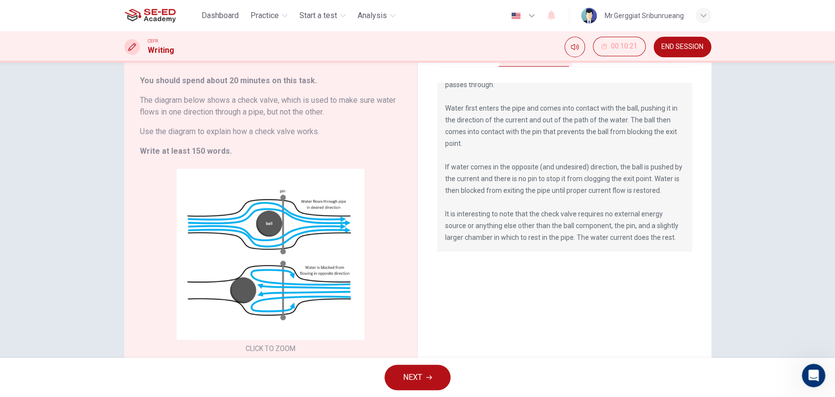
click at [751, 157] on div "Writing Task 1 You should spend about 20 minutes on this task. The diagram belo…" at bounding box center [417, 210] width 835 height 295
click at [604, 356] on div "NEXT" at bounding box center [417, 376] width 835 height 39
click at [751, 282] on div "Writing Task 1 You should spend about 20 minutes on this task. The diagram belo…" at bounding box center [417, 210] width 835 height 295
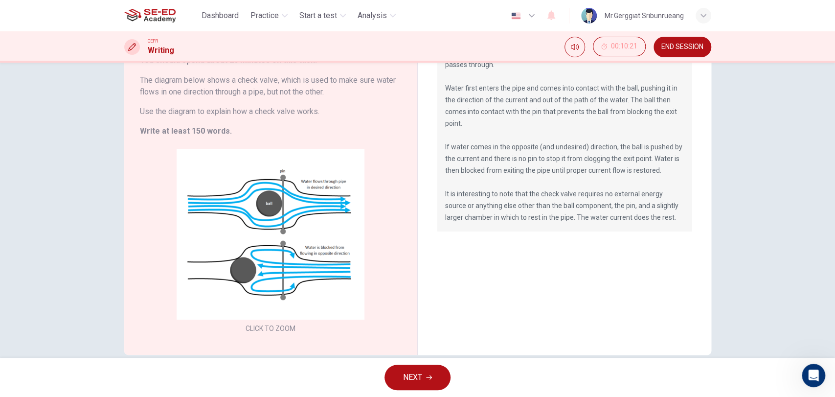
scroll to position [91, 0]
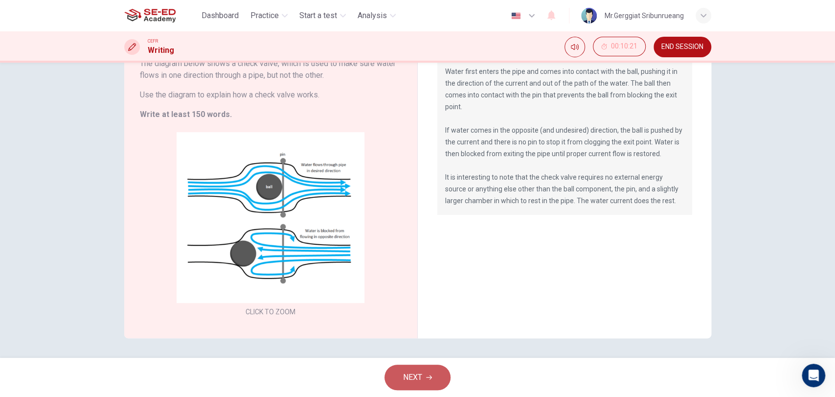
click at [415, 356] on span "NEXT" at bounding box center [412, 377] width 19 height 14
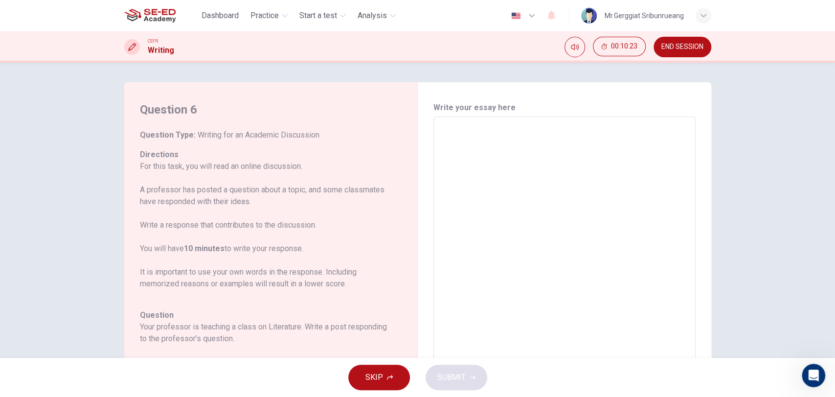
drag, startPoint x: 139, startPoint y: 106, endPoint x: 248, endPoint y: 172, distance: 127.1
click at [248, 172] on div "Question 6 Question Type : Writing for an Academic Discussion Directions For th…" at bounding box center [274, 280] width 269 height 357
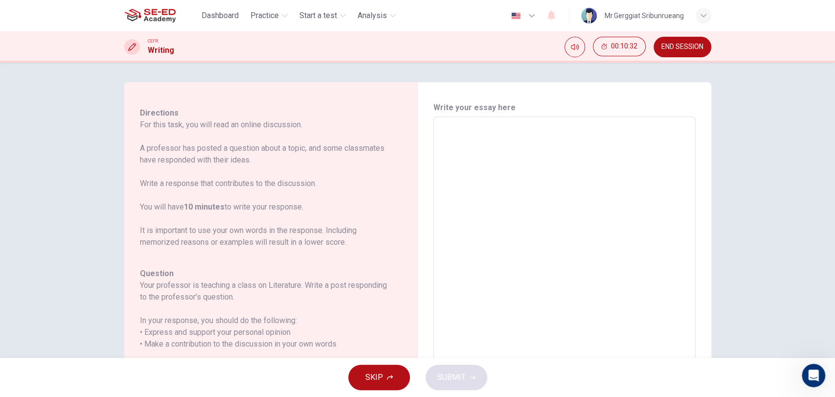
scroll to position [35, 0]
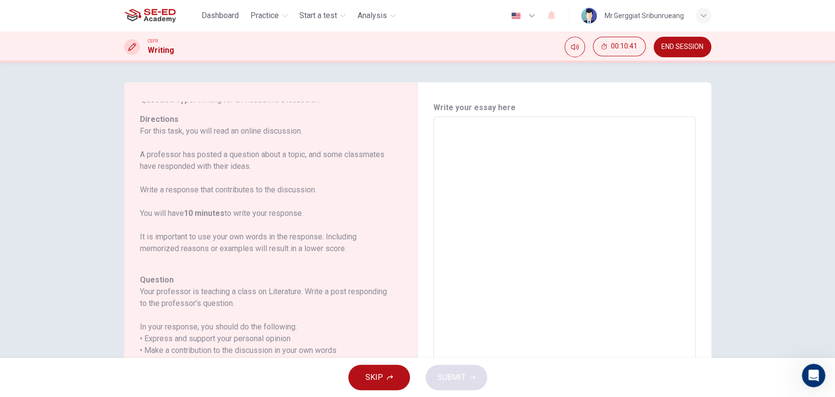
click at [722, 265] on div "Question 6 Question Type : Writing for an Academic Discussion Directions For th…" at bounding box center [418, 280] width 618 height 396
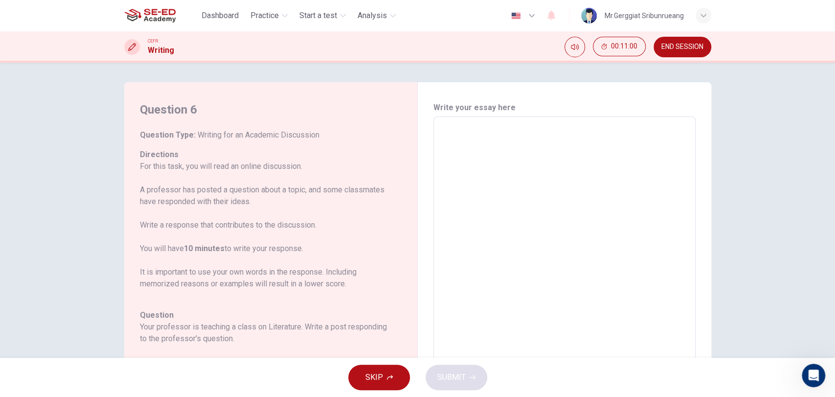
click at [196, 197] on p "For this task, you will read an online discussion. A professor has posted a que…" at bounding box center [265, 224] width 250 height 129
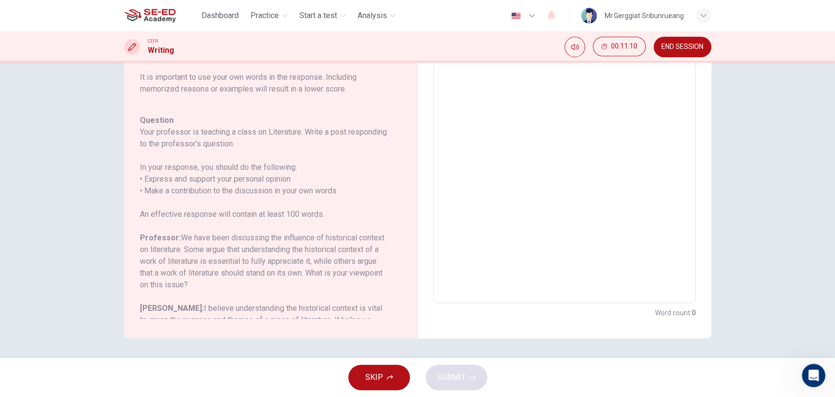
scroll to position [35, 0]
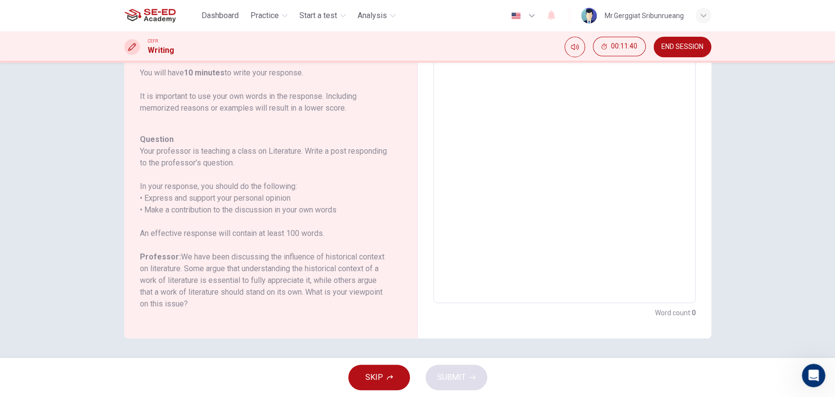
click at [226, 212] on h6 "In your response, you should do the following: • Express and support your perso…" at bounding box center [265, 197] width 250 height 35
click at [475, 241] on textarea at bounding box center [564, 139] width 248 height 311
type textarea "5"
type textarea "x"
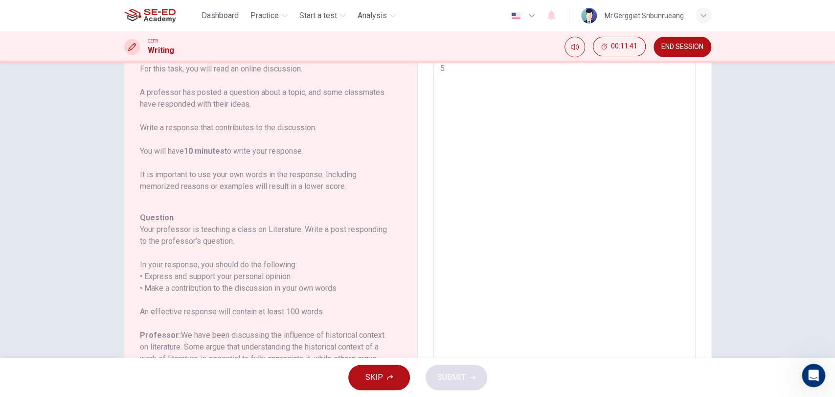
type textarea "56"
type textarea "x"
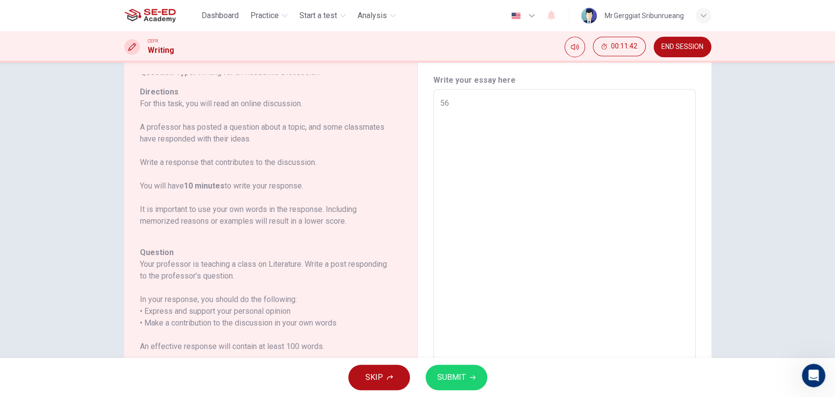
scroll to position [0, 0]
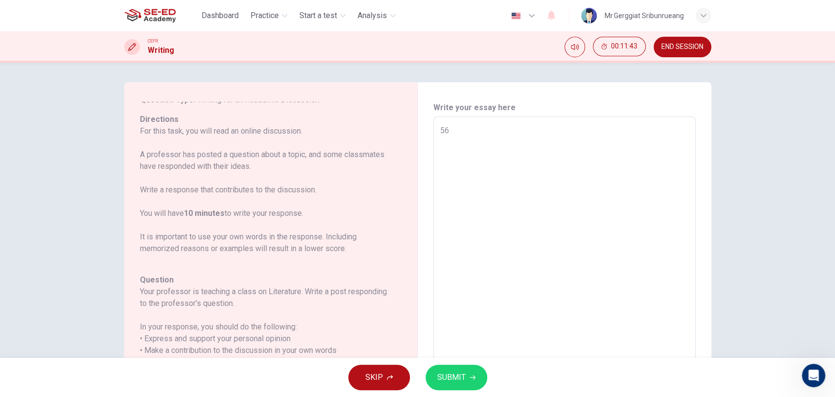
type textarea "56"
click at [475, 356] on button "SUBMIT" at bounding box center [456, 376] width 62 height 25
type textarea "x"
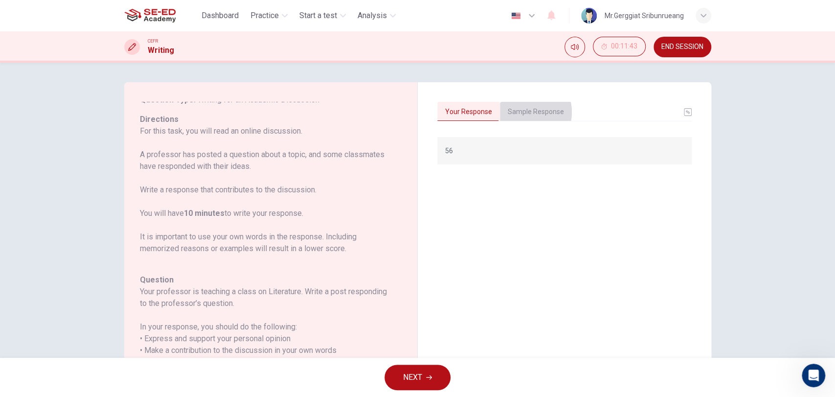
click at [519, 112] on button "Sample Response" at bounding box center [536, 112] width 72 height 21
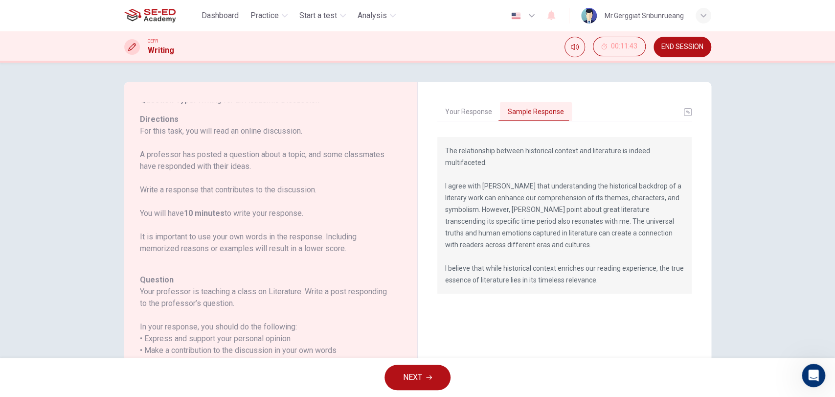
drag, startPoint x: 525, startPoint y: 186, endPoint x: 576, endPoint y: 268, distance: 96.2
click at [576, 268] on p "The relationship between historical context and literature is indeed multifacet…" at bounding box center [564, 215] width 239 height 141
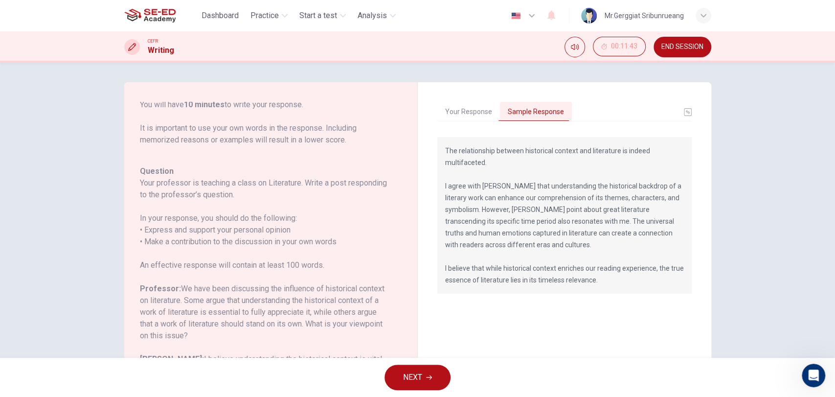
drag, startPoint x: 443, startPoint y: 146, endPoint x: 457, endPoint y: 151, distance: 14.5
click at [451, 148] on p "The relationship between historical context and literature is indeed multifacet…" at bounding box center [564, 215] width 239 height 141
click at [751, 280] on div "Question 6 Question Type : Writing for an Academic Discussion Directions For th…" at bounding box center [417, 210] width 835 height 295
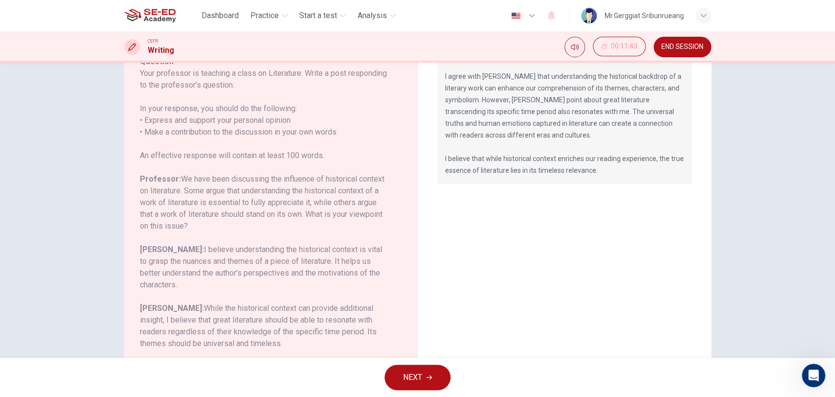
scroll to position [140, 0]
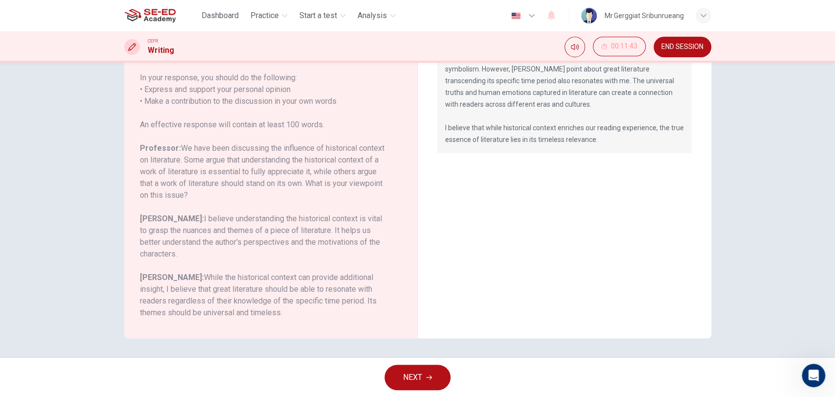
click at [425, 356] on button "NEXT" at bounding box center [417, 376] width 66 height 25
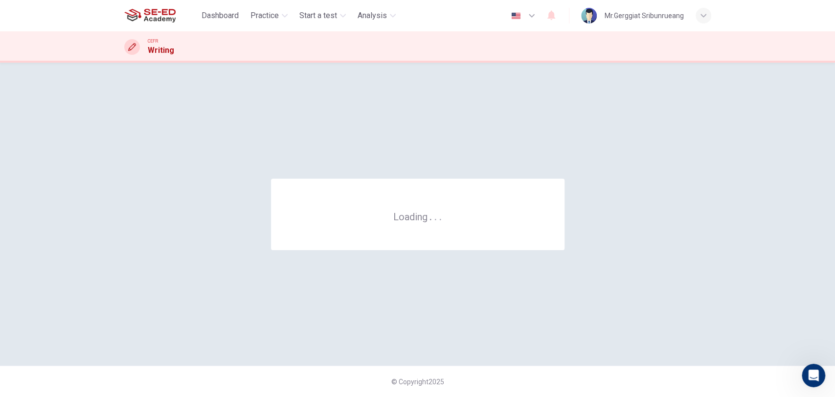
scroll to position [0, 0]
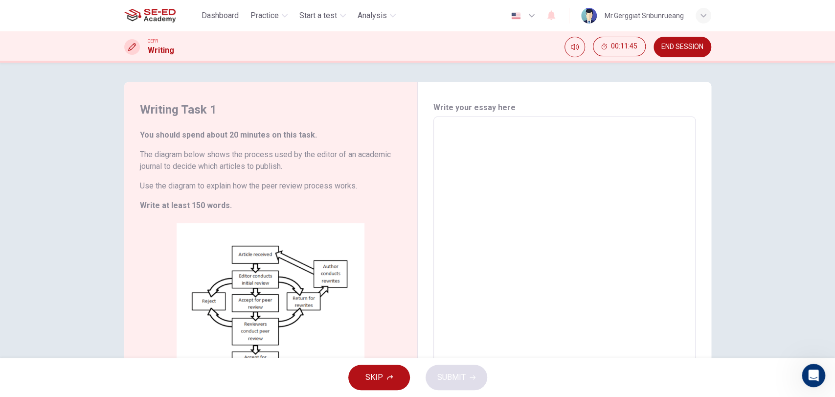
drag, startPoint x: 153, startPoint y: 120, endPoint x: 268, endPoint y: 205, distance: 143.4
click at [268, 205] on div "Writing Task 1 You should spend about 20 minutes on this task. The diagram belo…" at bounding box center [270, 255] width 293 height 347
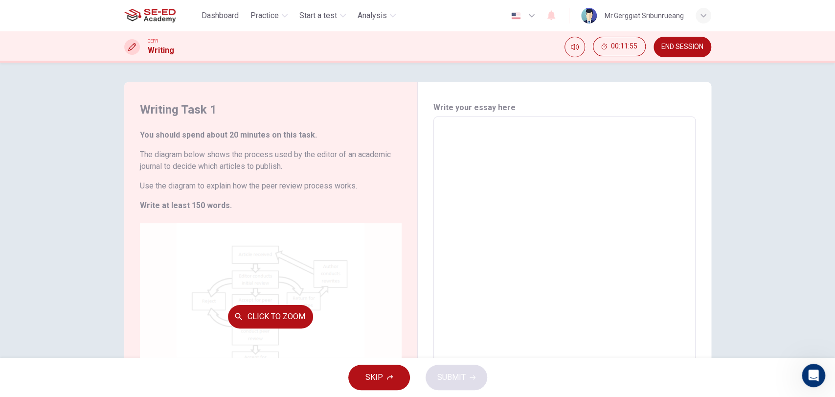
click at [292, 311] on button "Click to Zoom" at bounding box center [270, 316] width 85 height 23
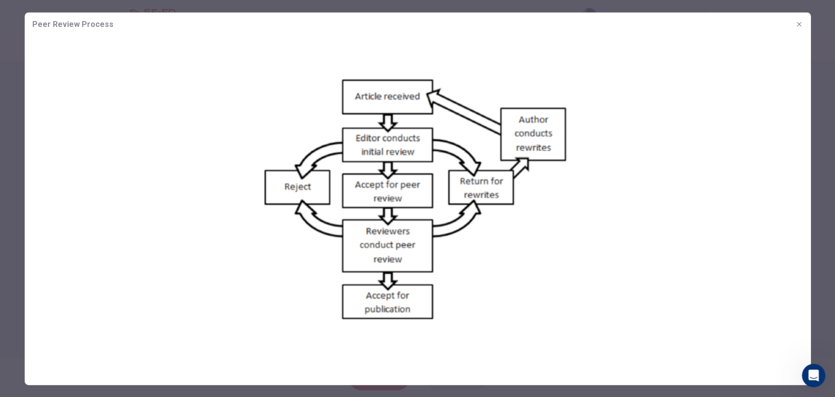
click at [204, 166] on img at bounding box center [417, 201] width 786 height 331
click at [751, 20] on icon "button" at bounding box center [799, 24] width 8 height 8
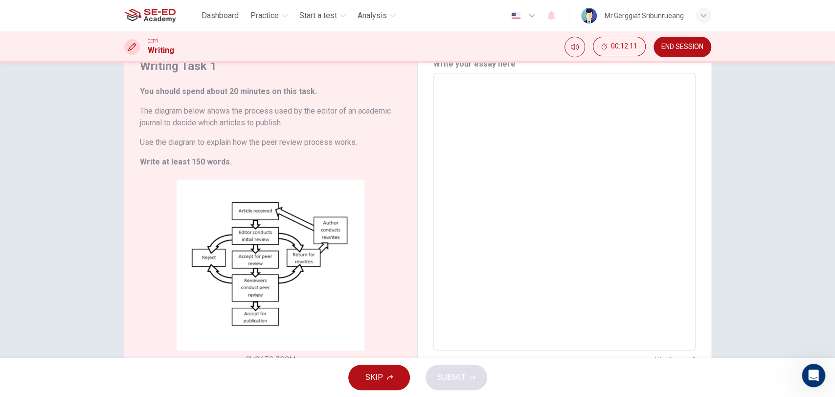
scroll to position [91, 0]
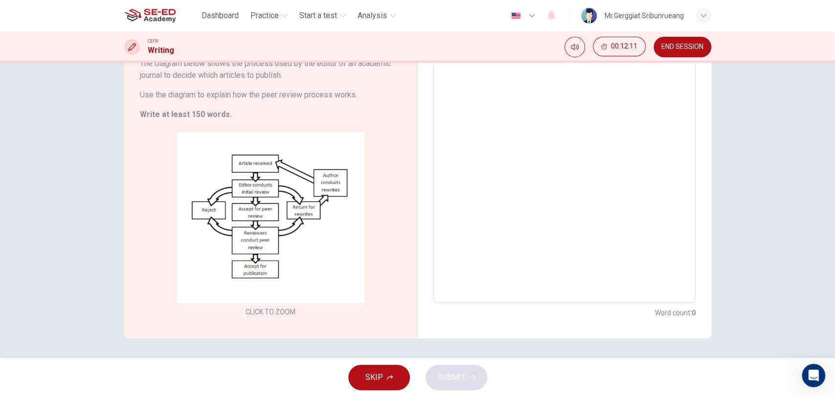
click at [511, 200] on textarea at bounding box center [564, 164] width 248 height 261
type textarea "5"
type textarea "x"
type textarea "56"
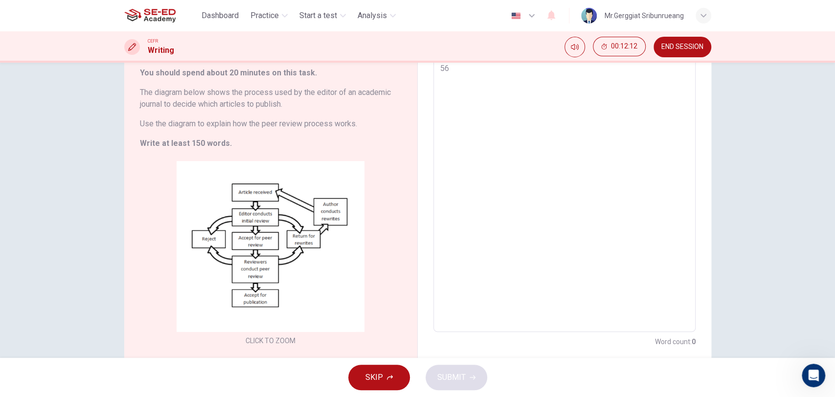
type textarea "x"
type textarea "56"
click at [452, 356] on span "SUBMIT" at bounding box center [451, 377] width 28 height 14
type textarea "x"
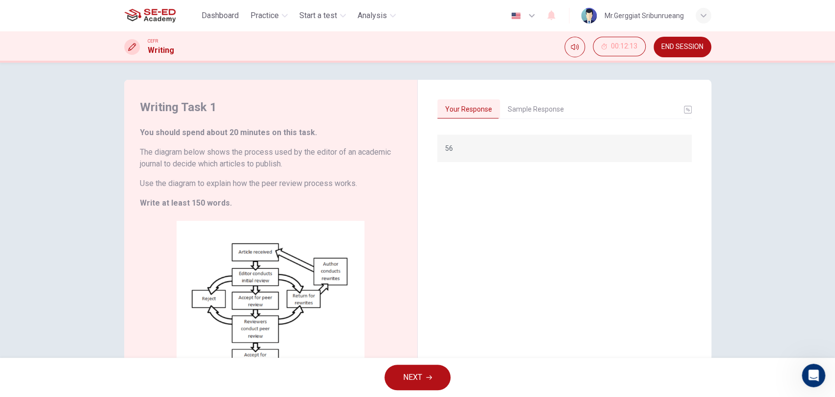
scroll to position [0, 0]
click at [521, 94] on div "Your Response Sample Response 56 The diagram illustrates how the peer review pr…" at bounding box center [564, 255] width 293 height 347
click at [525, 114] on button "Sample Response" at bounding box center [536, 112] width 72 height 21
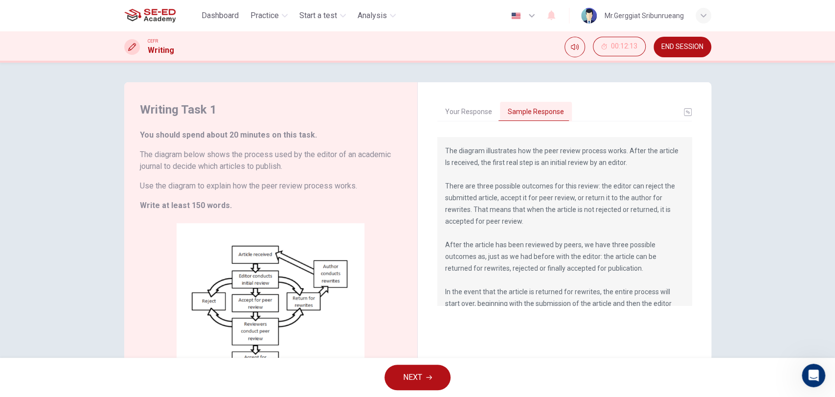
click at [751, 243] on div "Writing Task 1 You should spend about 20 minutes on this task. The diagram belo…" at bounding box center [417, 210] width 835 height 295
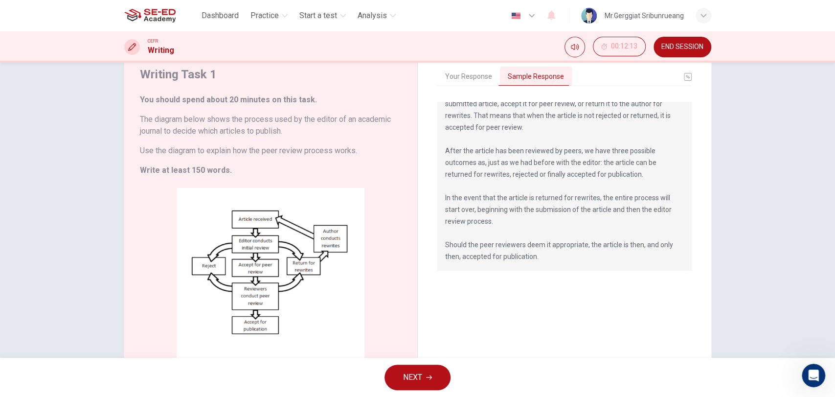
scroll to position [54, 0]
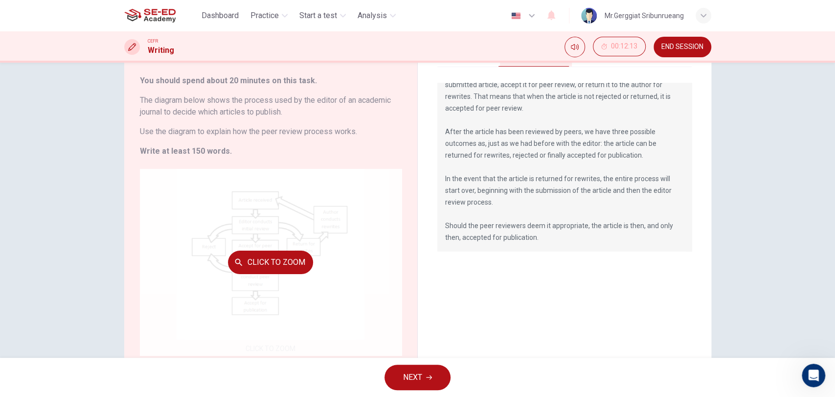
click at [196, 218] on div "Click to Zoom" at bounding box center [271, 262] width 262 height 186
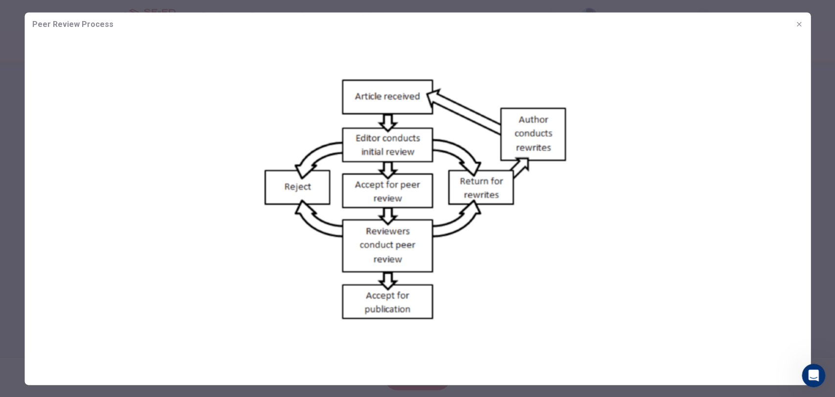
click at [751, 25] on icon "button" at bounding box center [799, 24] width 8 height 8
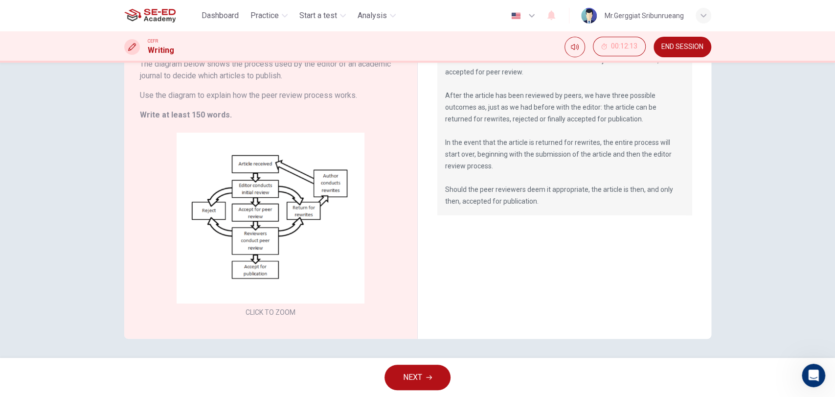
scroll to position [91, 0]
click at [398, 356] on button "NEXT" at bounding box center [417, 376] width 66 height 25
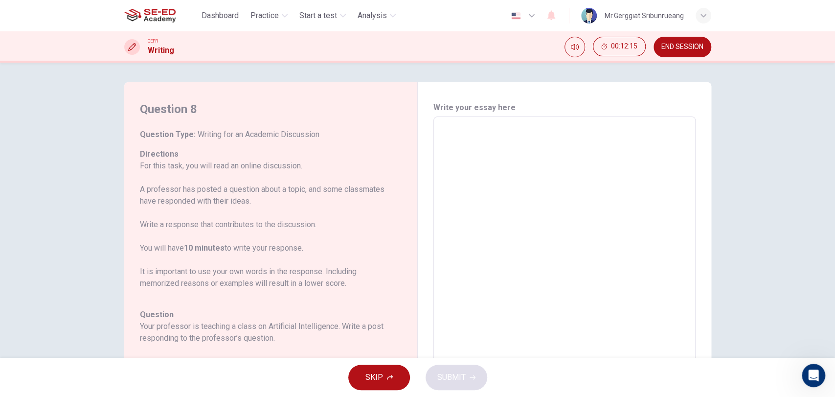
scroll to position [0, 0]
click at [60, 258] on div "Question 8 Question Type : Writing for an Academic Discussion Directions For th…" at bounding box center [417, 210] width 835 height 295
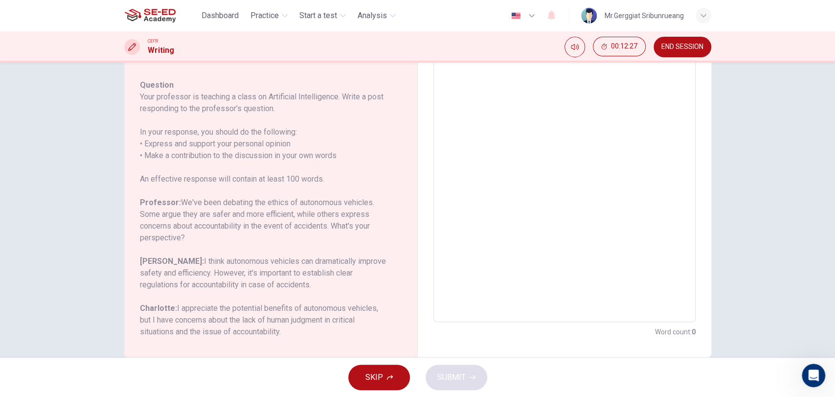
scroll to position [118, 0]
click at [225, 279] on h6 "[PERSON_NAME]: I think autonomous vehicles can dramatically improve safety and …" at bounding box center [265, 275] width 250 height 35
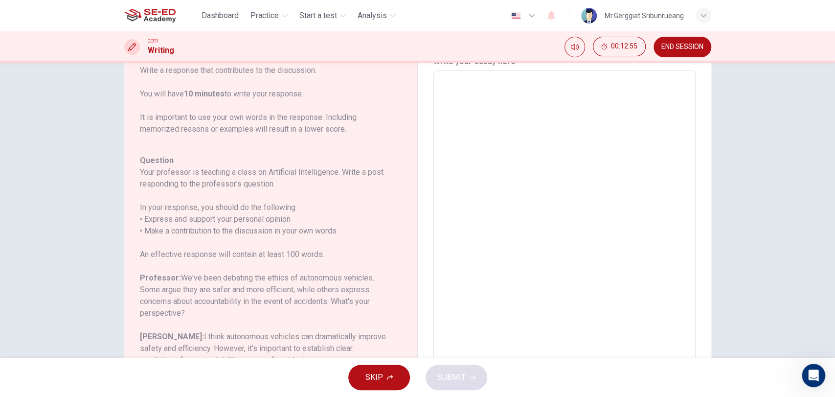
scroll to position [0, 0]
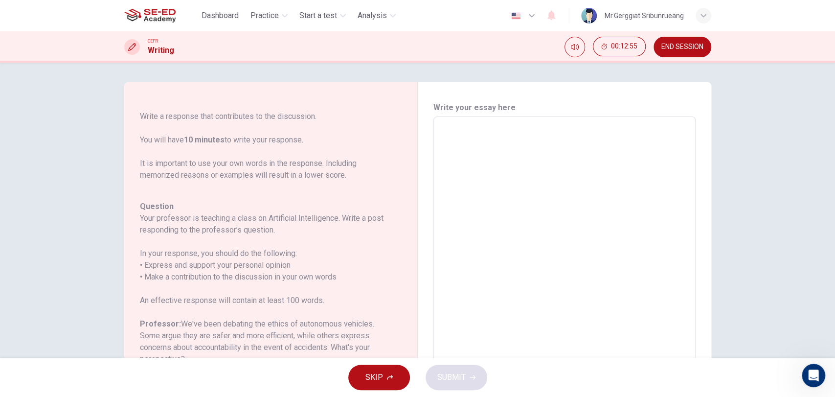
click at [544, 174] on textarea at bounding box center [564, 280] width 248 height 311
type textarea "4"
type textarea "x"
type textarea "45"
type textarea "x"
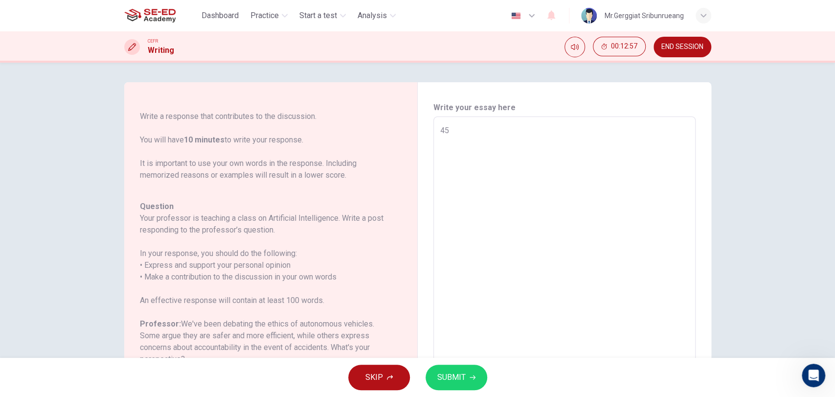
type textarea "45"
click at [466, 356] on button "SUBMIT" at bounding box center [456, 376] width 62 height 25
type textarea "x"
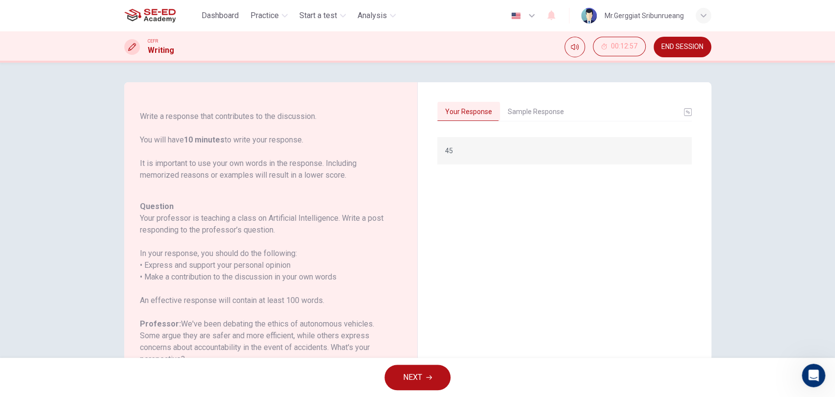
click at [530, 111] on button "Sample Response" at bounding box center [536, 112] width 72 height 21
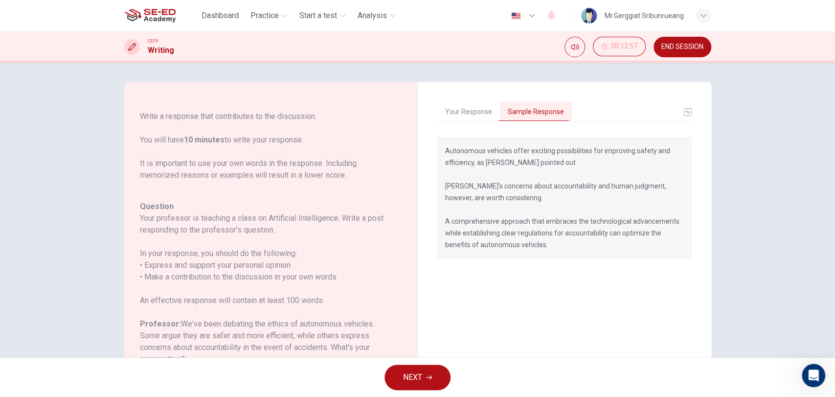
click at [751, 263] on div "Question 8 Question Type : Writing for an Academic Discussion Directions For th…" at bounding box center [417, 210] width 835 height 295
click at [483, 280] on div "Autonomous vehicles offer exciting possibilities for improving safety and effic…" at bounding box center [564, 292] width 254 height 310
drag, startPoint x: 525, startPoint y: 184, endPoint x: 563, endPoint y: 184, distance: 38.6
click at [563, 184] on p "Autonomous vehicles offer exciting possibilities for improving safety and effic…" at bounding box center [564, 198] width 239 height 106
drag, startPoint x: 563, startPoint y: 184, endPoint x: 556, endPoint y: 182, distance: 7.1
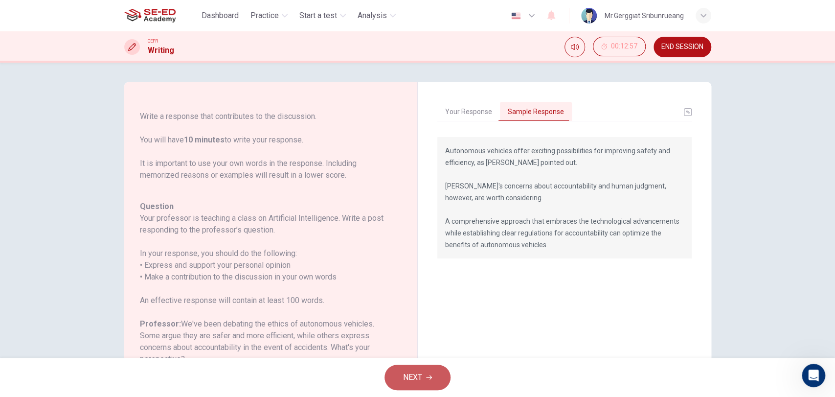
click at [436, 356] on button "NEXT" at bounding box center [417, 376] width 66 height 25
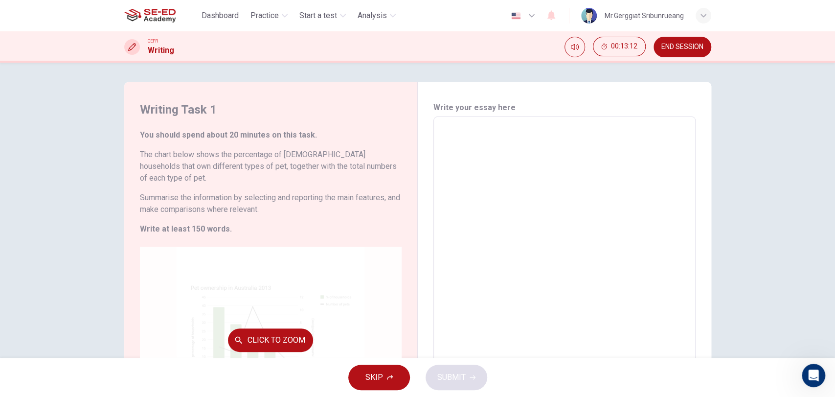
click at [293, 314] on div "Click to Zoom" at bounding box center [271, 339] width 262 height 186
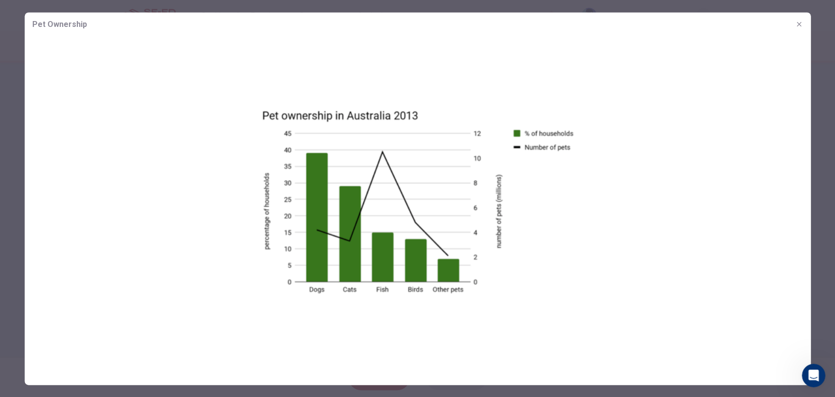
drag, startPoint x: 249, startPoint y: 93, endPoint x: 526, endPoint y: 243, distance: 314.8
click at [526, 243] on img at bounding box center [417, 201] width 786 height 331
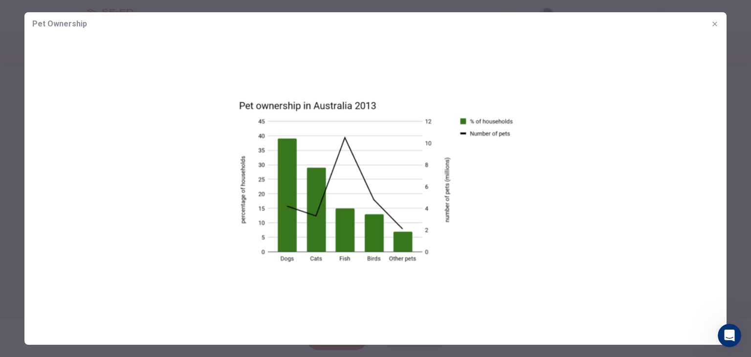
click at [21, 189] on div at bounding box center [375, 178] width 751 height 357
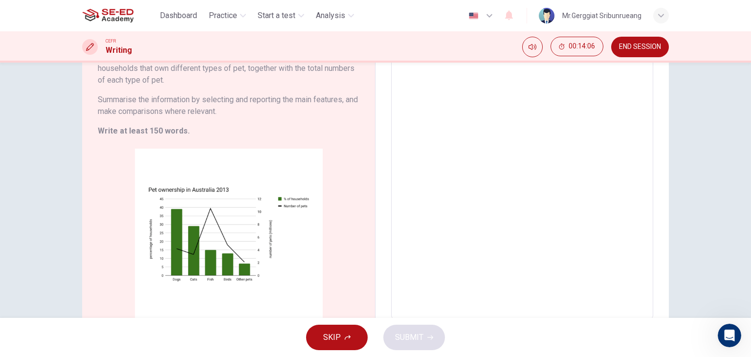
click at [455, 219] on textarea at bounding box center [522, 169] width 248 height 285
type textarea "4"
type textarea "x"
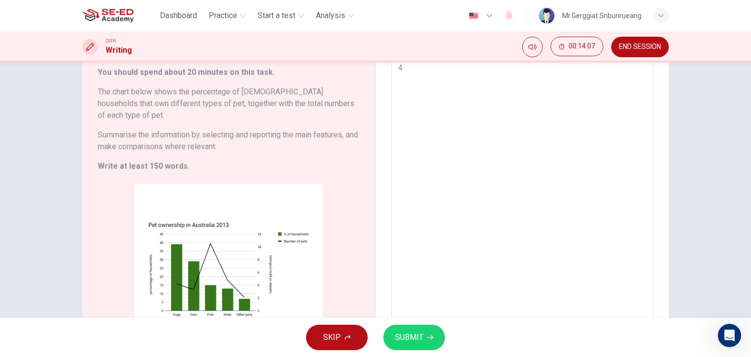
type textarea "46"
type textarea "x"
type textarea "46"
click at [421, 327] on button "SUBMIT" at bounding box center [414, 337] width 62 height 25
type textarea "x"
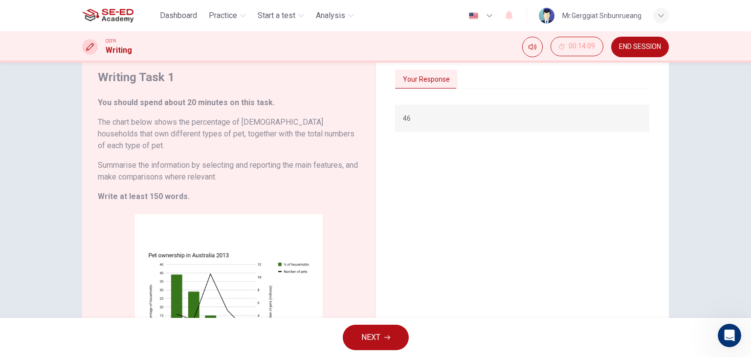
scroll to position [0, 0]
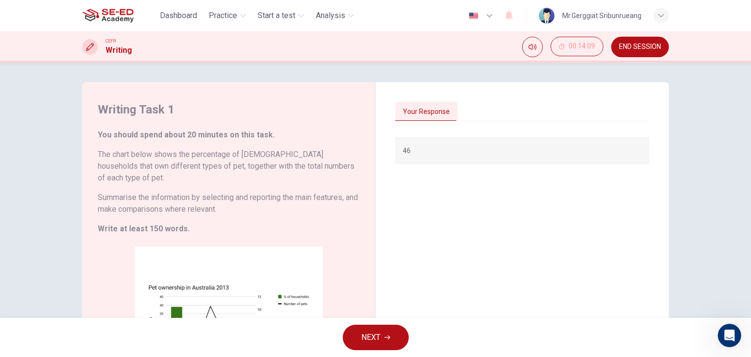
click at [432, 114] on button "Your Response" at bounding box center [426, 112] width 63 height 21
click at [479, 114] on div "Your Response" at bounding box center [522, 112] width 254 height 21
click at [419, 105] on button "Your Response" at bounding box center [426, 112] width 63 height 21
click at [463, 109] on div "Your Response" at bounding box center [522, 112] width 254 height 21
click at [468, 132] on div "46" at bounding box center [522, 271] width 254 height 284
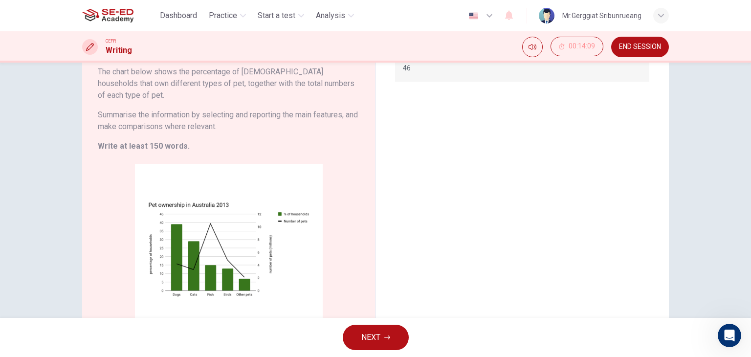
scroll to position [142, 0]
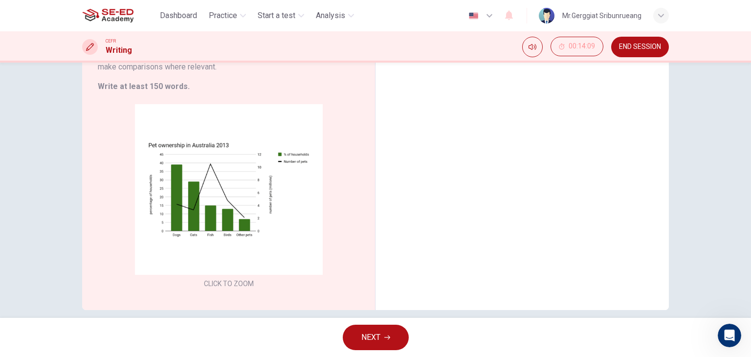
click at [457, 173] on div "46" at bounding box center [522, 137] width 254 height 284
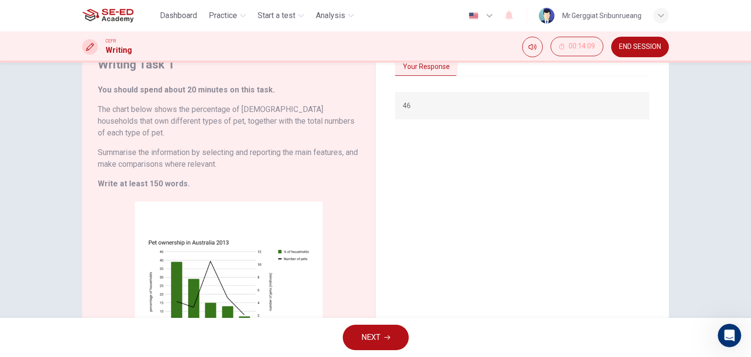
scroll to position [0, 0]
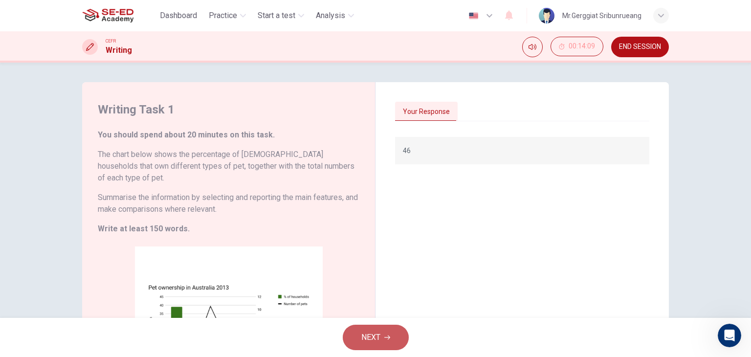
click at [367, 341] on span "NEXT" at bounding box center [370, 338] width 19 height 14
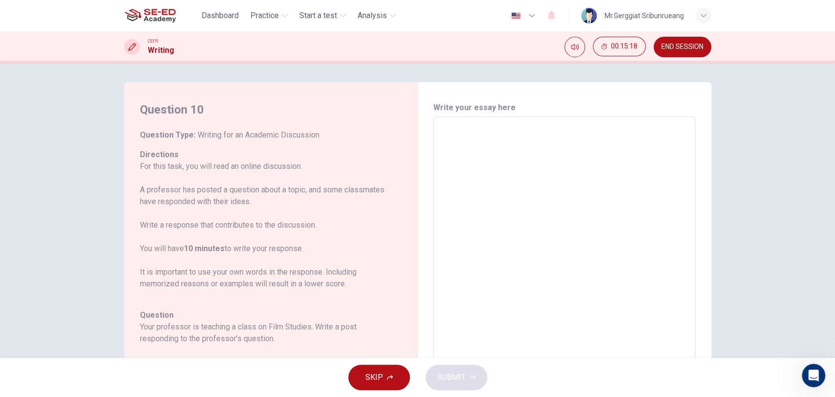
click at [544, 187] on textarea at bounding box center [564, 280] width 248 height 311
type textarea "5"
type textarea "x"
type textarea "56"
type textarea "x"
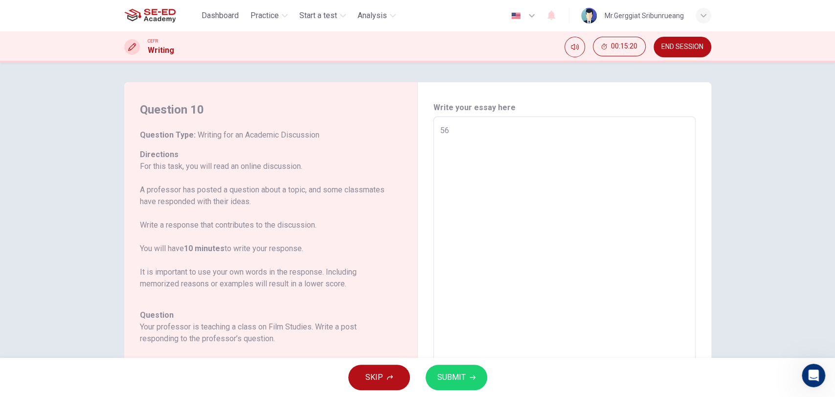
type textarea "56"
click at [457, 356] on span "SUBMIT" at bounding box center [451, 377] width 28 height 14
type textarea "x"
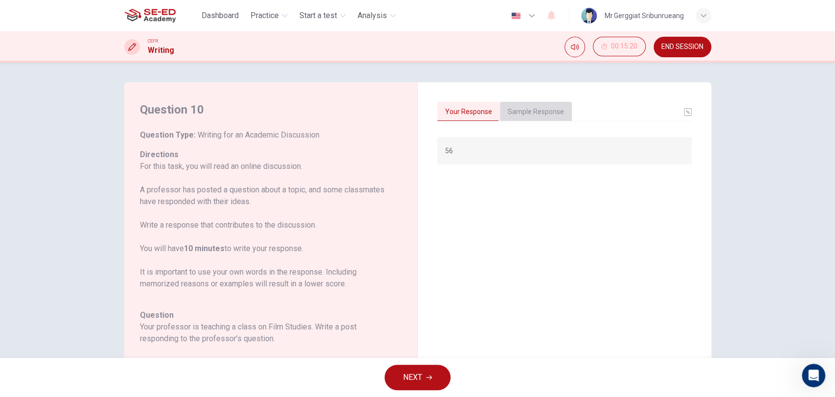
click at [534, 113] on button "Sample Response" at bounding box center [536, 112] width 72 height 21
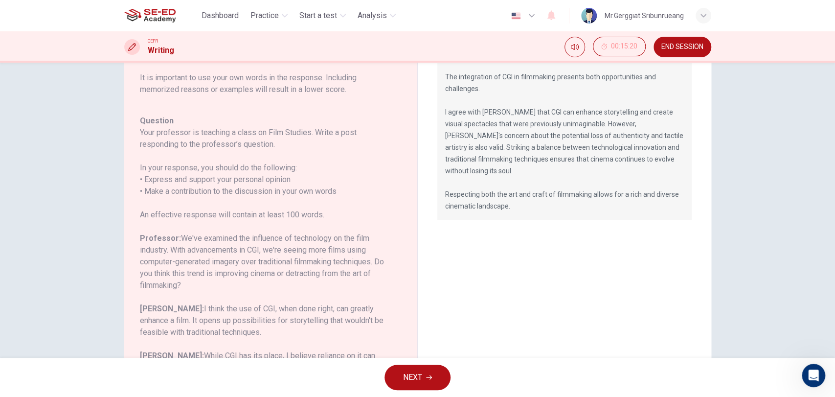
scroll to position [140, 0]
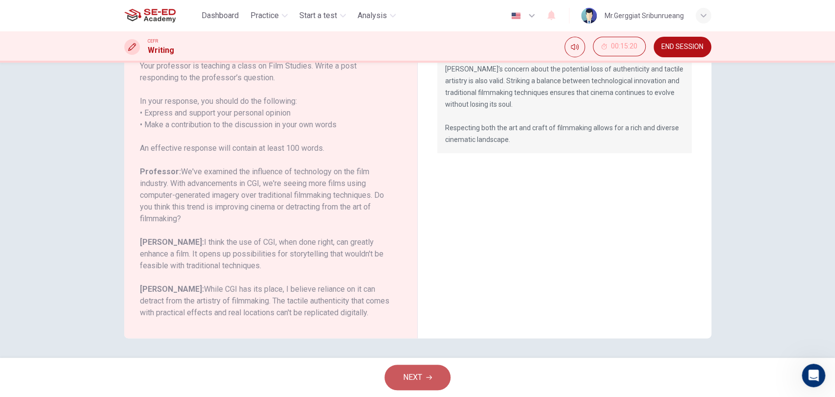
click at [416, 356] on span "NEXT" at bounding box center [412, 377] width 19 height 14
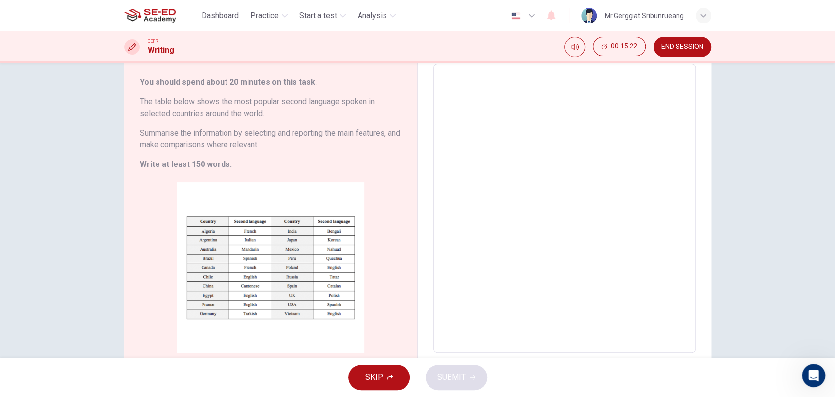
scroll to position [0, 0]
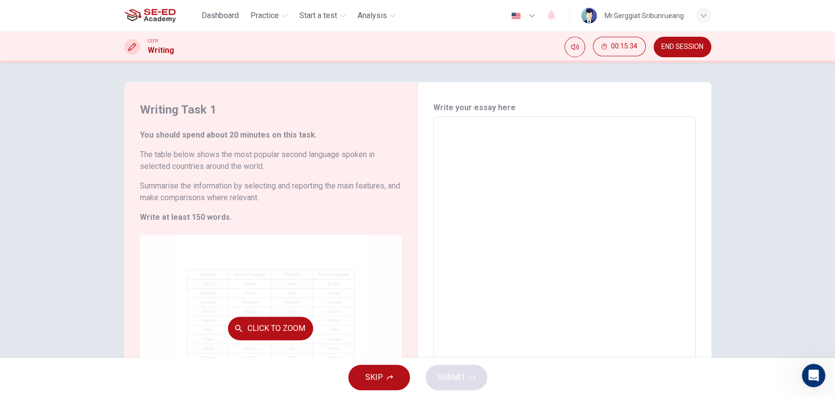
click at [200, 316] on div "Click to Zoom" at bounding box center [271, 328] width 262 height 186
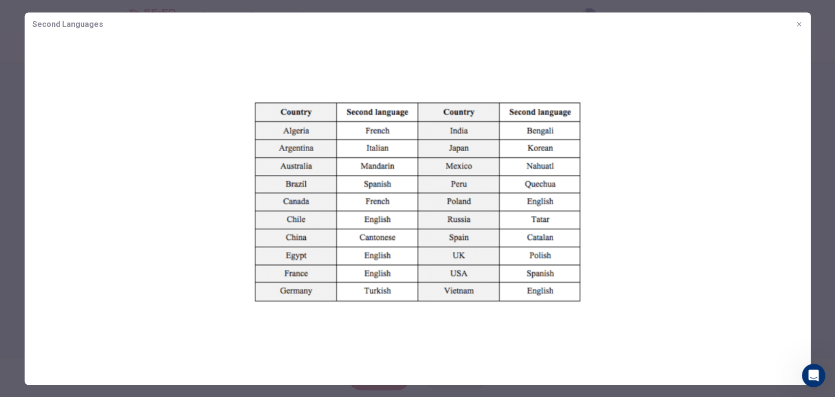
click at [257, 290] on img at bounding box center [417, 201] width 786 height 331
click at [0, 103] on div at bounding box center [417, 198] width 835 height 397
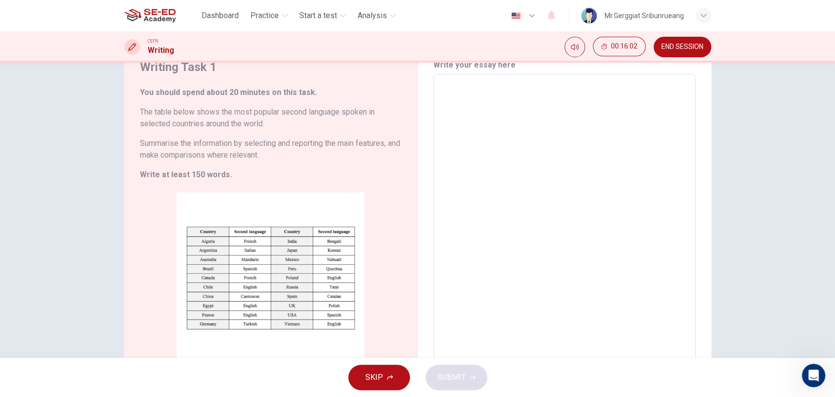
scroll to position [54, 0]
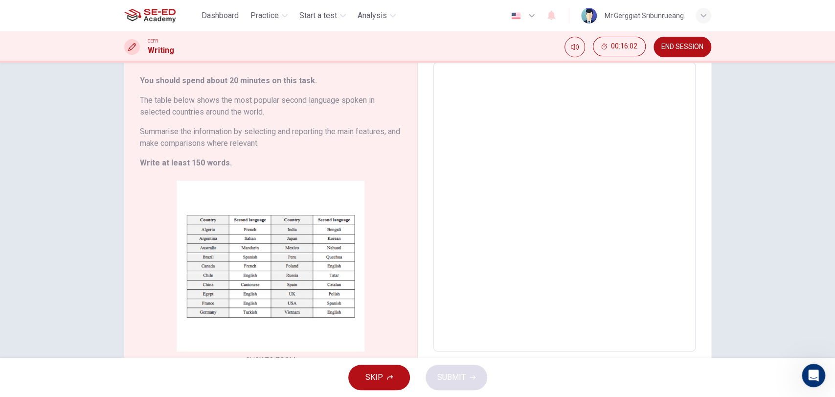
click at [499, 121] on textarea at bounding box center [564, 206] width 248 height 273
type textarea "5"
type textarea "x"
type textarea "56"
type textarea "x"
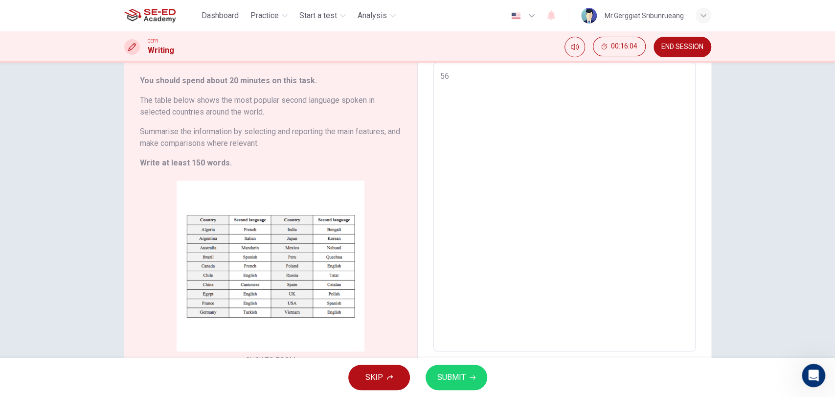
type textarea "56"
click at [451, 356] on span "SUBMIT" at bounding box center [451, 377] width 28 height 14
type textarea "x"
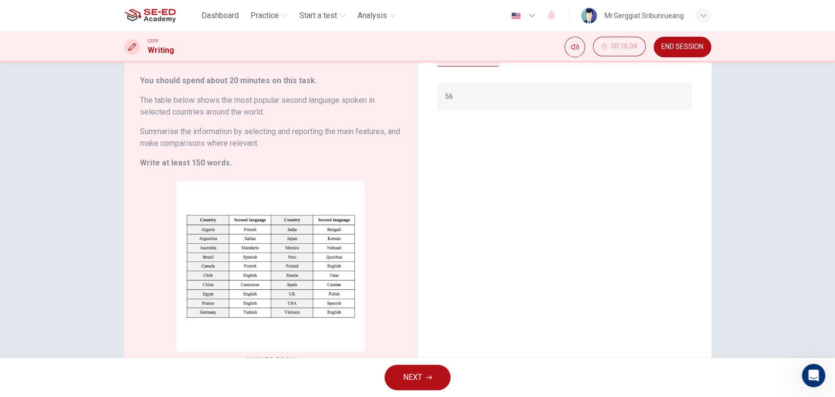
scroll to position [0, 0]
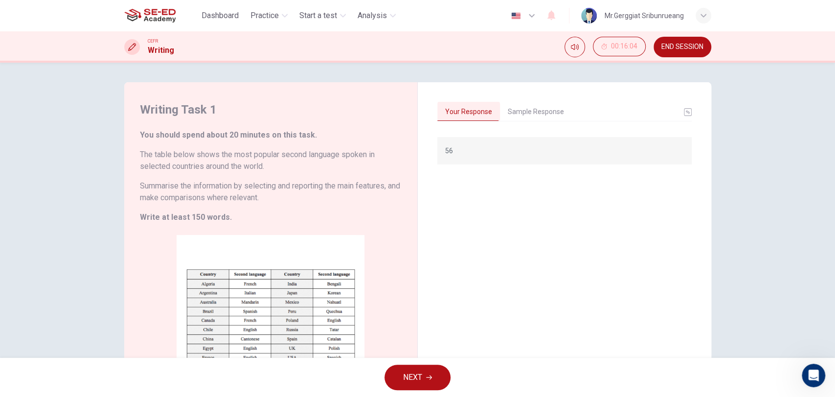
click at [511, 114] on button "Sample Response" at bounding box center [536, 112] width 72 height 21
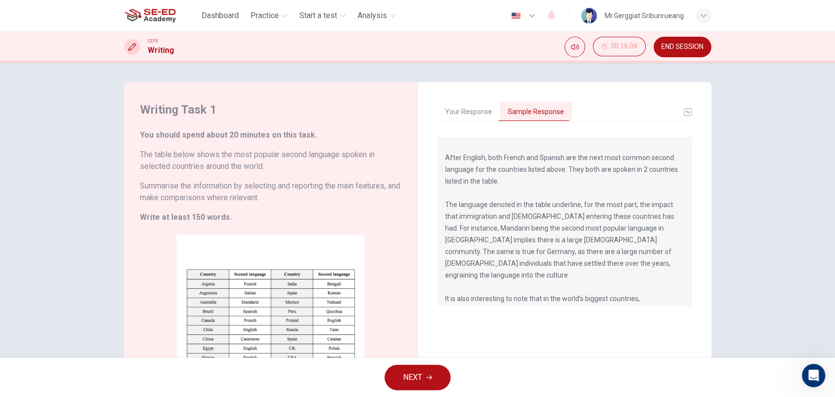
scroll to position [94, 0]
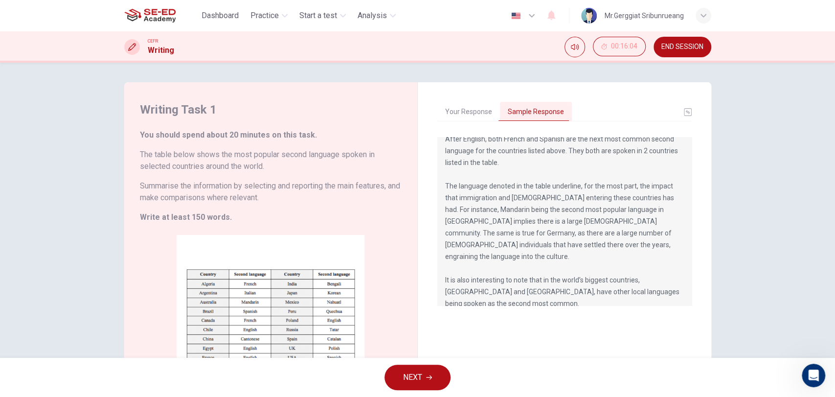
click at [751, 159] on div "Writing Task 1 You should spend about 20 minutes on this task. The table below …" at bounding box center [417, 210] width 835 height 295
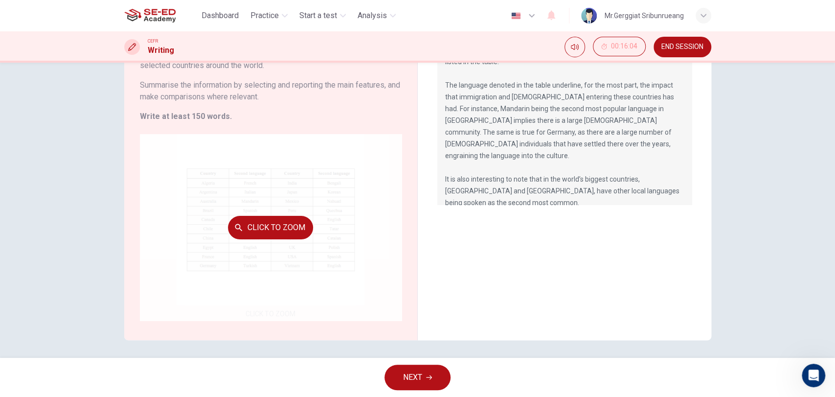
scroll to position [103, 0]
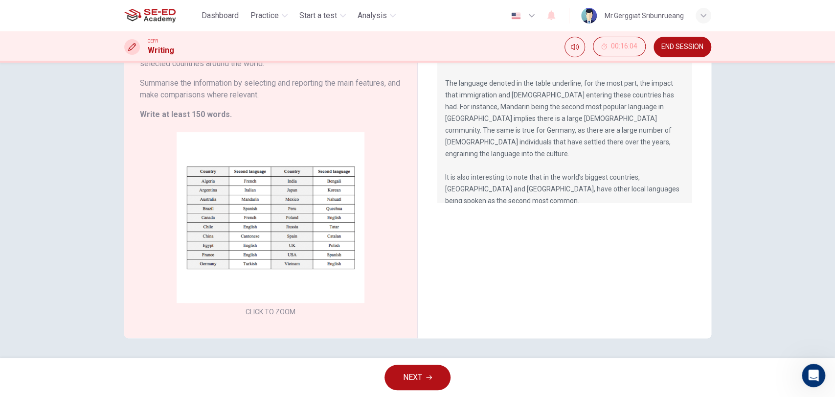
click at [421, 356] on button "NEXT" at bounding box center [417, 376] width 66 height 25
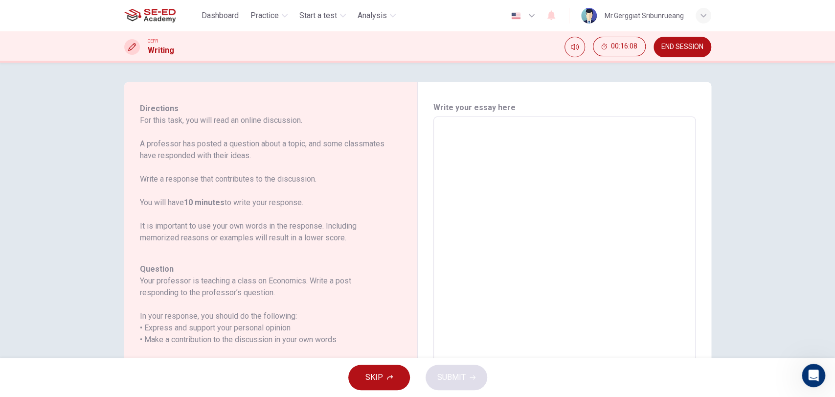
scroll to position [0, 0]
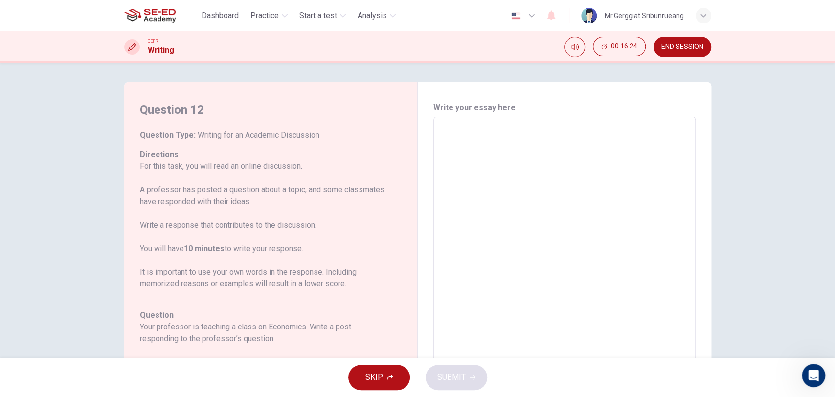
click at [184, 263] on p "For this task, you will read an online discussion. A professor has posted a que…" at bounding box center [265, 224] width 250 height 129
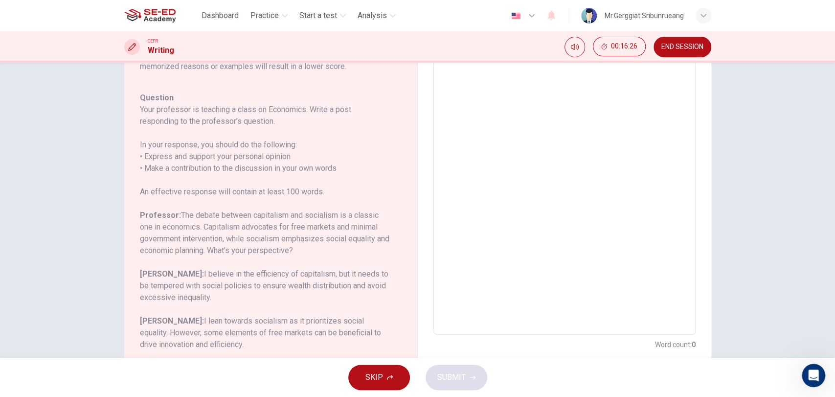
scroll to position [140, 0]
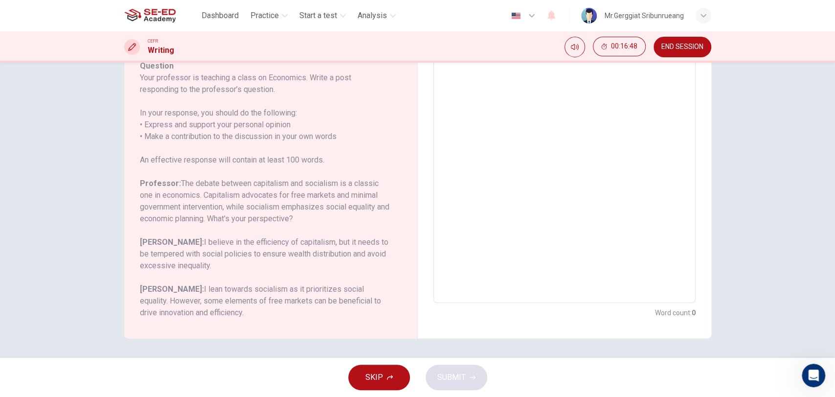
click at [194, 200] on h6 "Professor: The debate between capitalism and socialism is a classic one in econ…" at bounding box center [265, 201] width 250 height 47
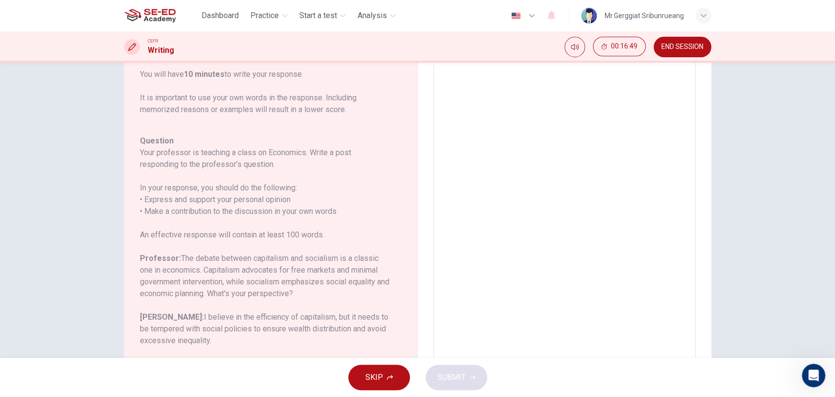
scroll to position [0, 0]
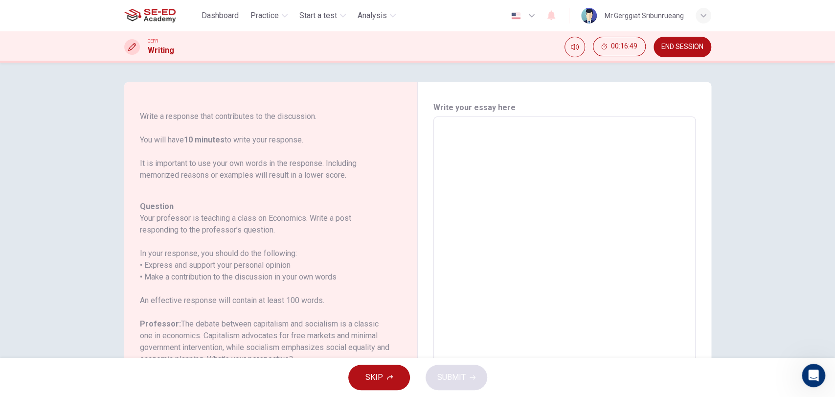
click at [611, 135] on textarea at bounding box center [564, 280] width 248 height 311
type textarea "1"
type textarea "x"
type textarea "12"
type textarea "x"
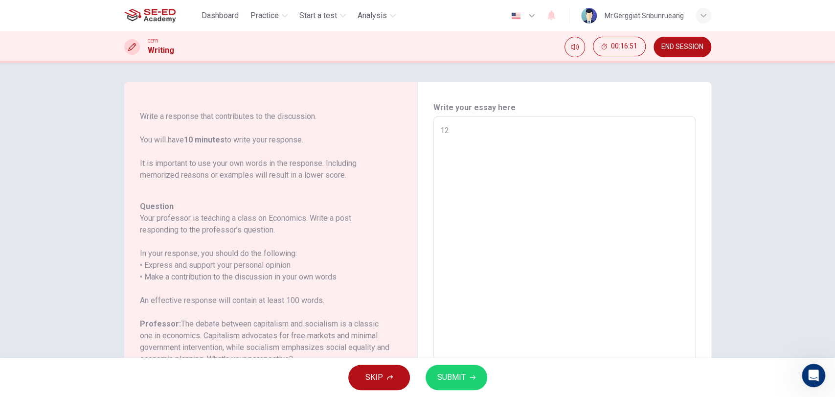
type textarea "12"
click at [464, 356] on span "SUBMIT" at bounding box center [451, 377] width 28 height 14
type textarea "x"
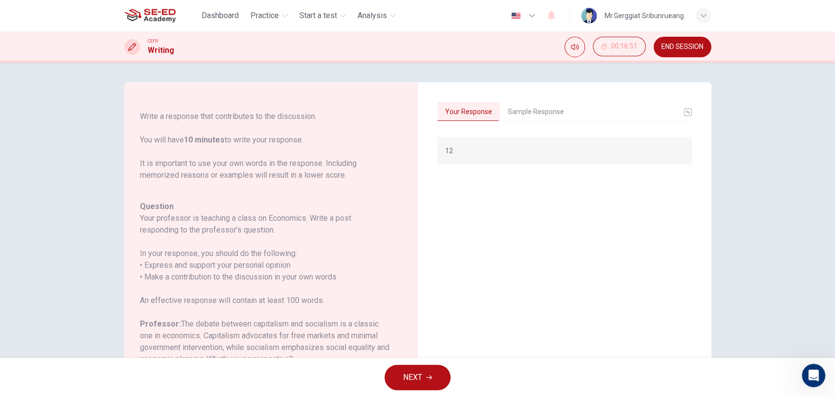
click at [539, 107] on button "Sample Response" at bounding box center [536, 112] width 72 height 21
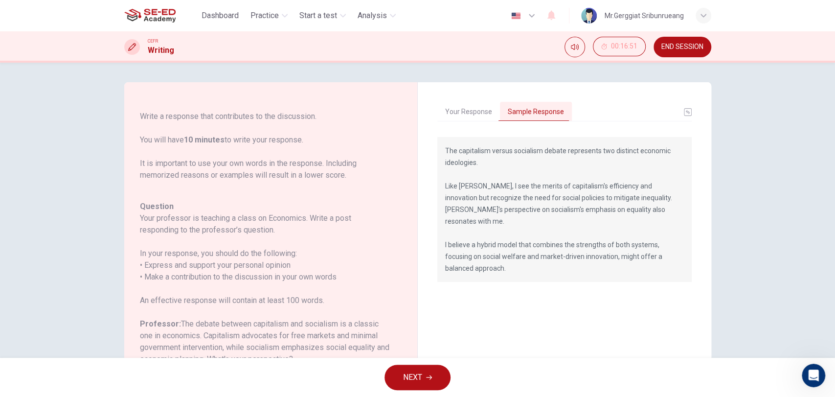
click at [751, 271] on div "Question 12 Question Type : Writing for an Academic Discussion Directions For t…" at bounding box center [417, 210] width 835 height 295
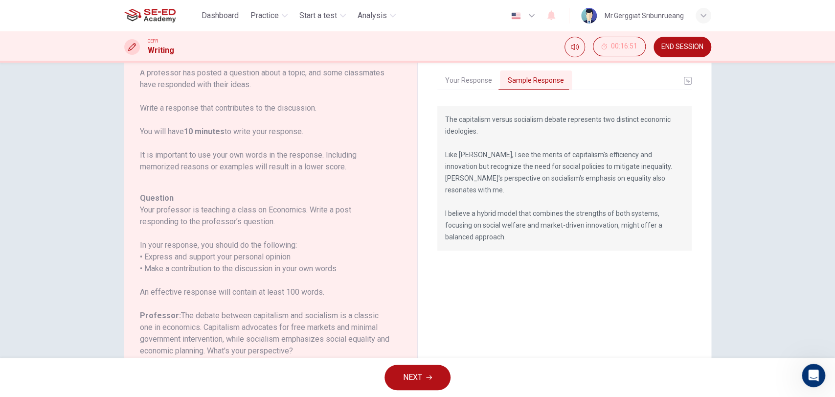
scroll to position [109, 0]
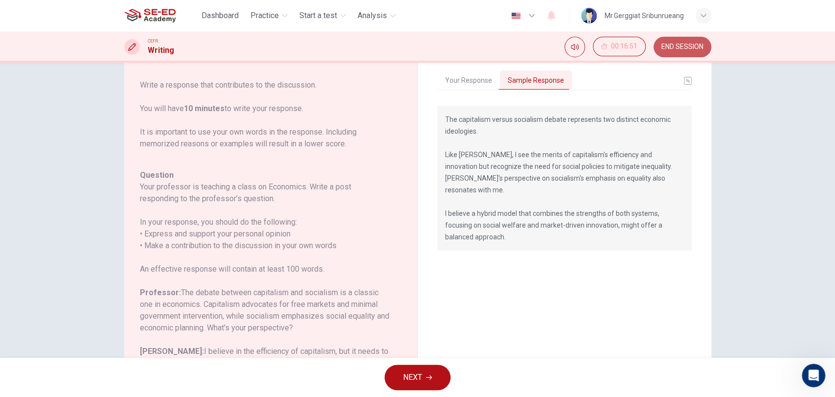
click at [676, 52] on button "END SESSION" at bounding box center [682, 47] width 58 height 21
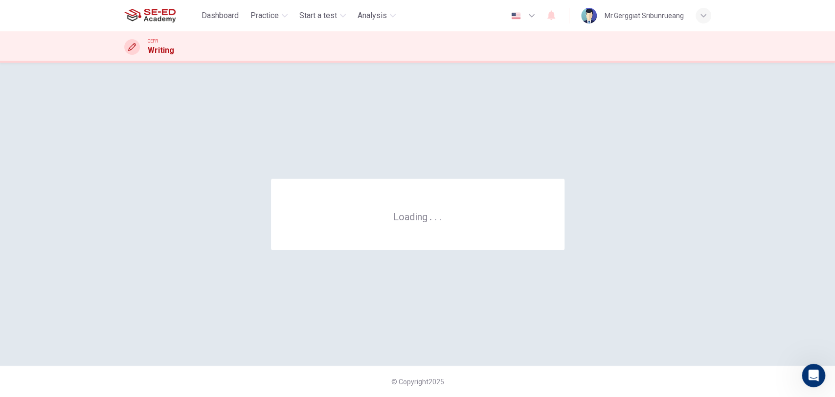
scroll to position [0, 0]
